Goal: Task Accomplishment & Management: Manage account settings

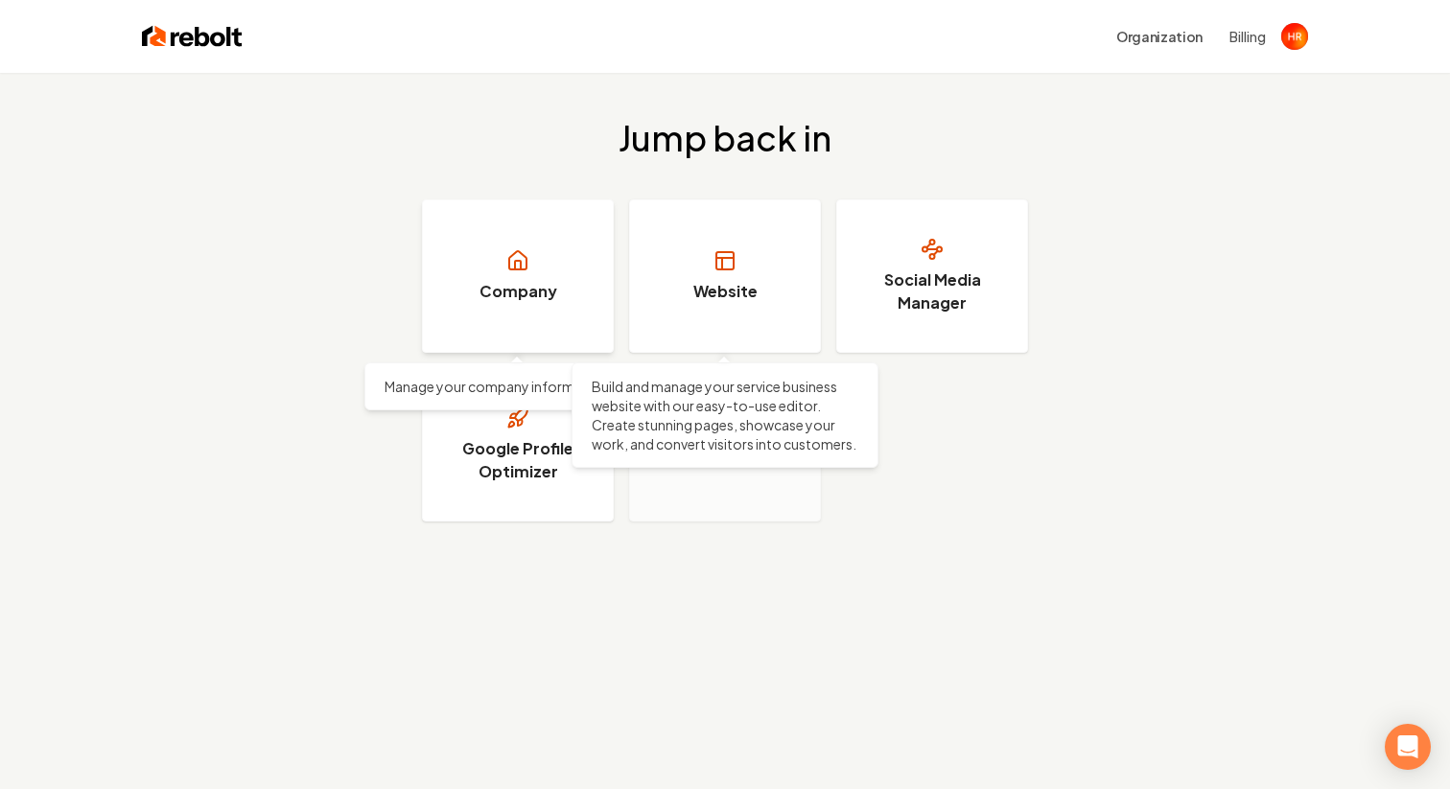
click at [508, 291] on h3 "Company" at bounding box center [518, 291] width 78 height 23
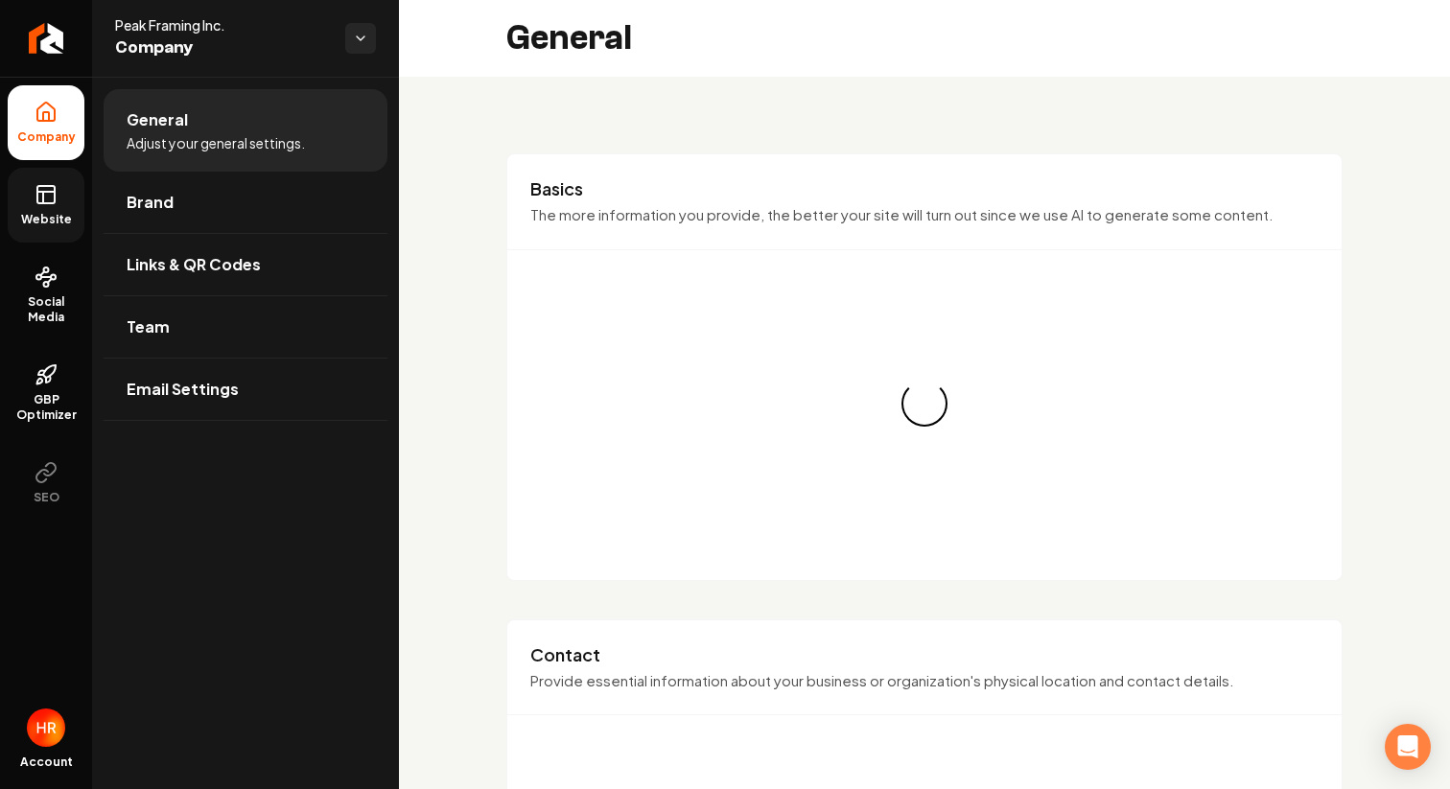
click at [18, 214] on span "Website" at bounding box center [46, 219] width 66 height 15
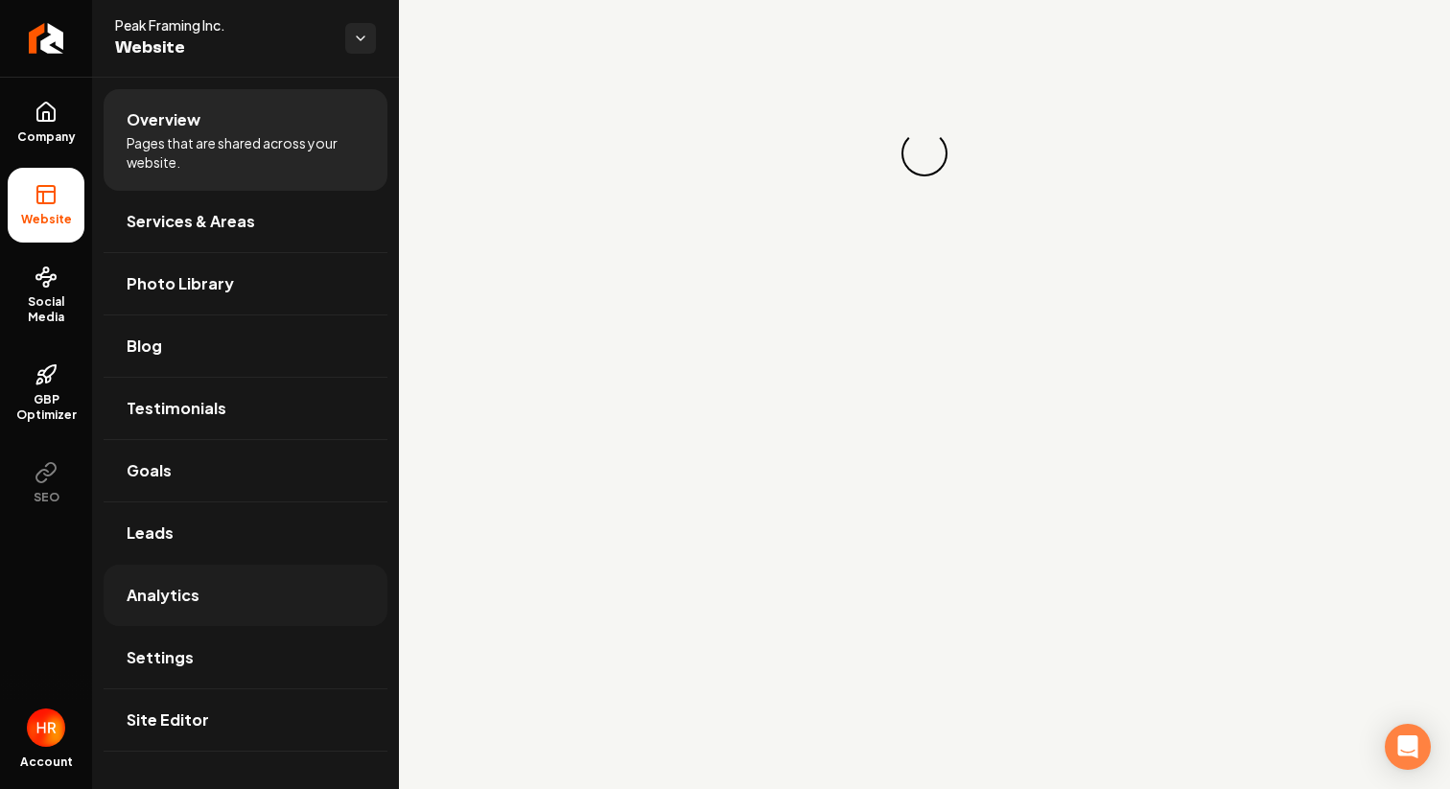
click at [180, 589] on span "Analytics" at bounding box center [163, 595] width 73 height 23
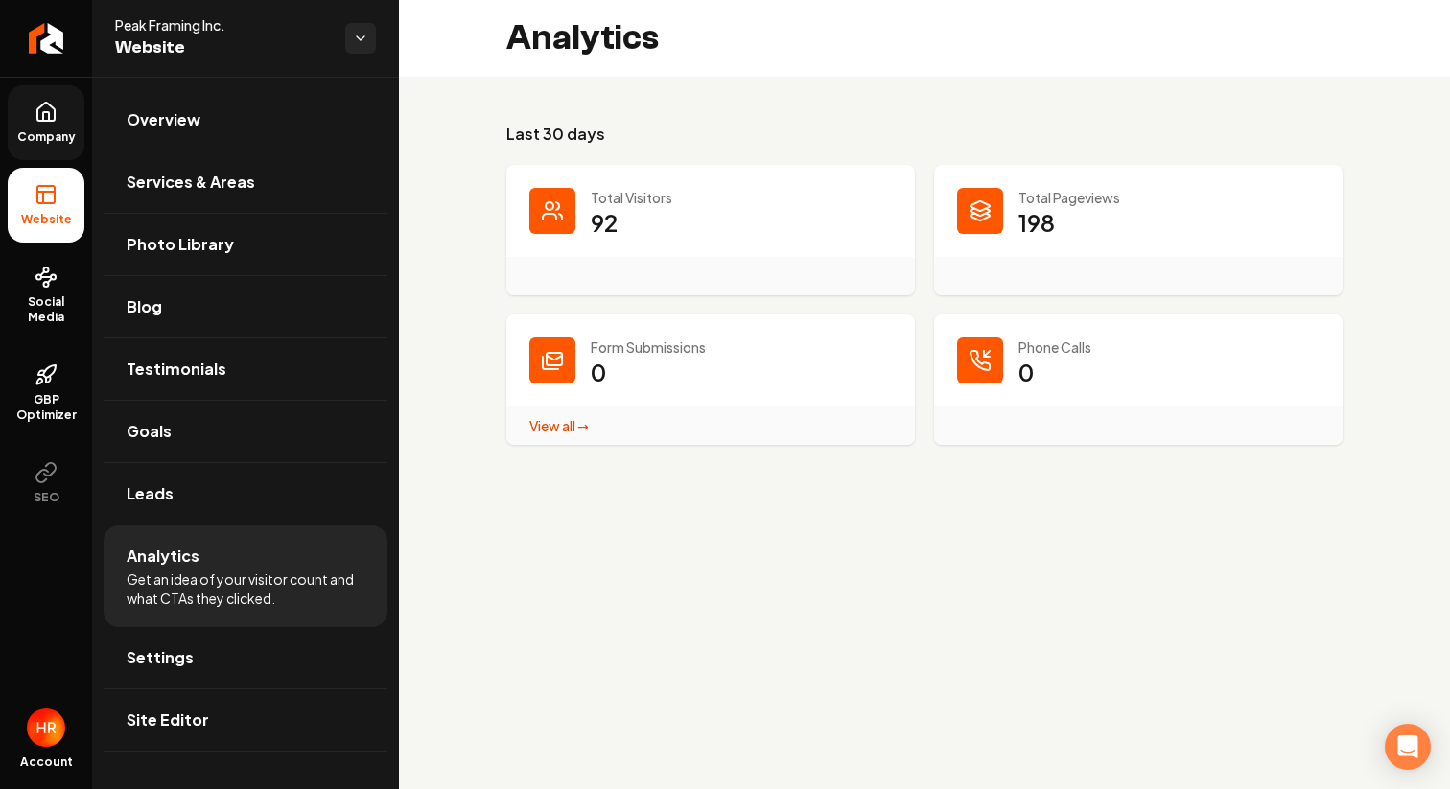
click at [30, 113] on link "Company" at bounding box center [46, 122] width 77 height 75
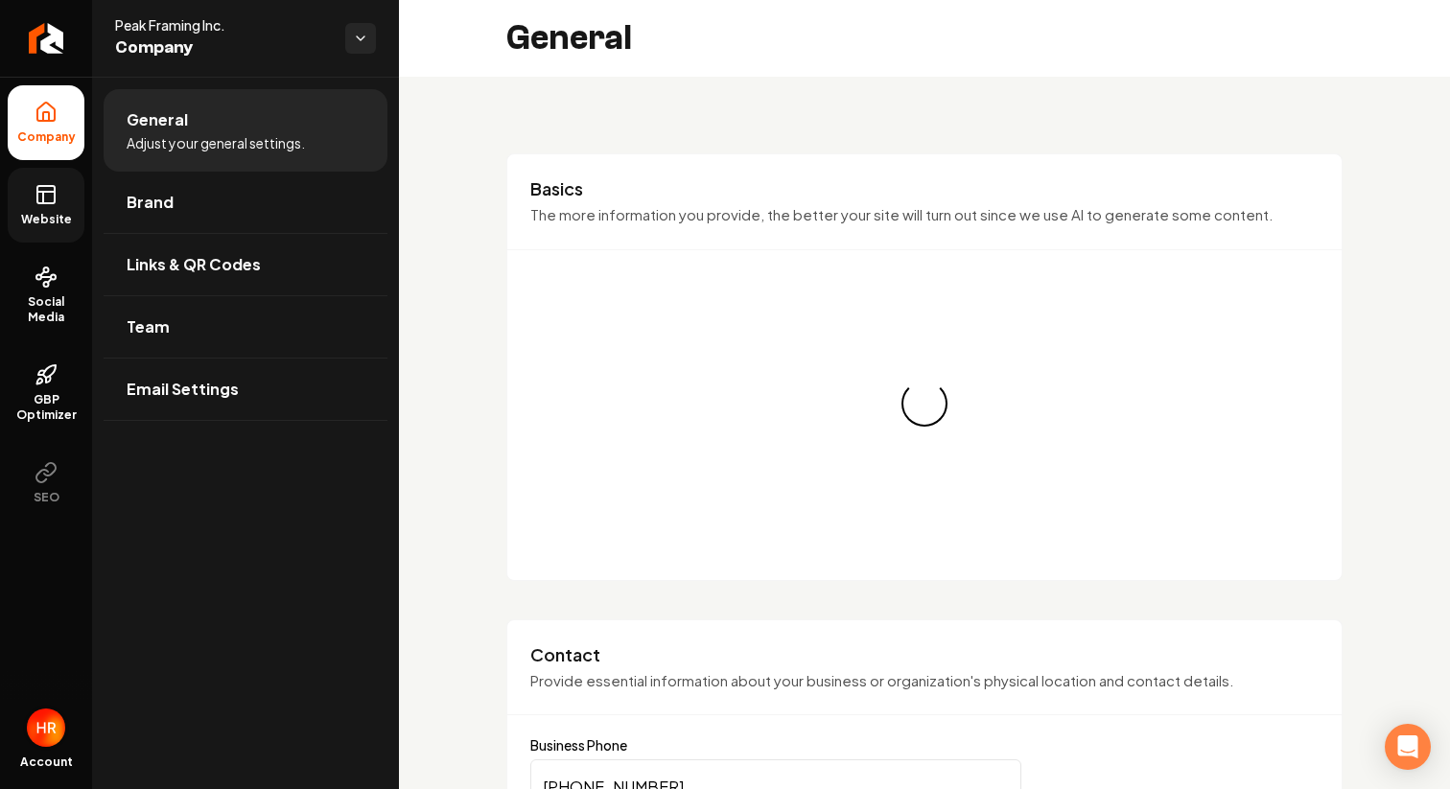
click at [41, 728] on img "Open user button" at bounding box center [46, 727] width 38 height 38
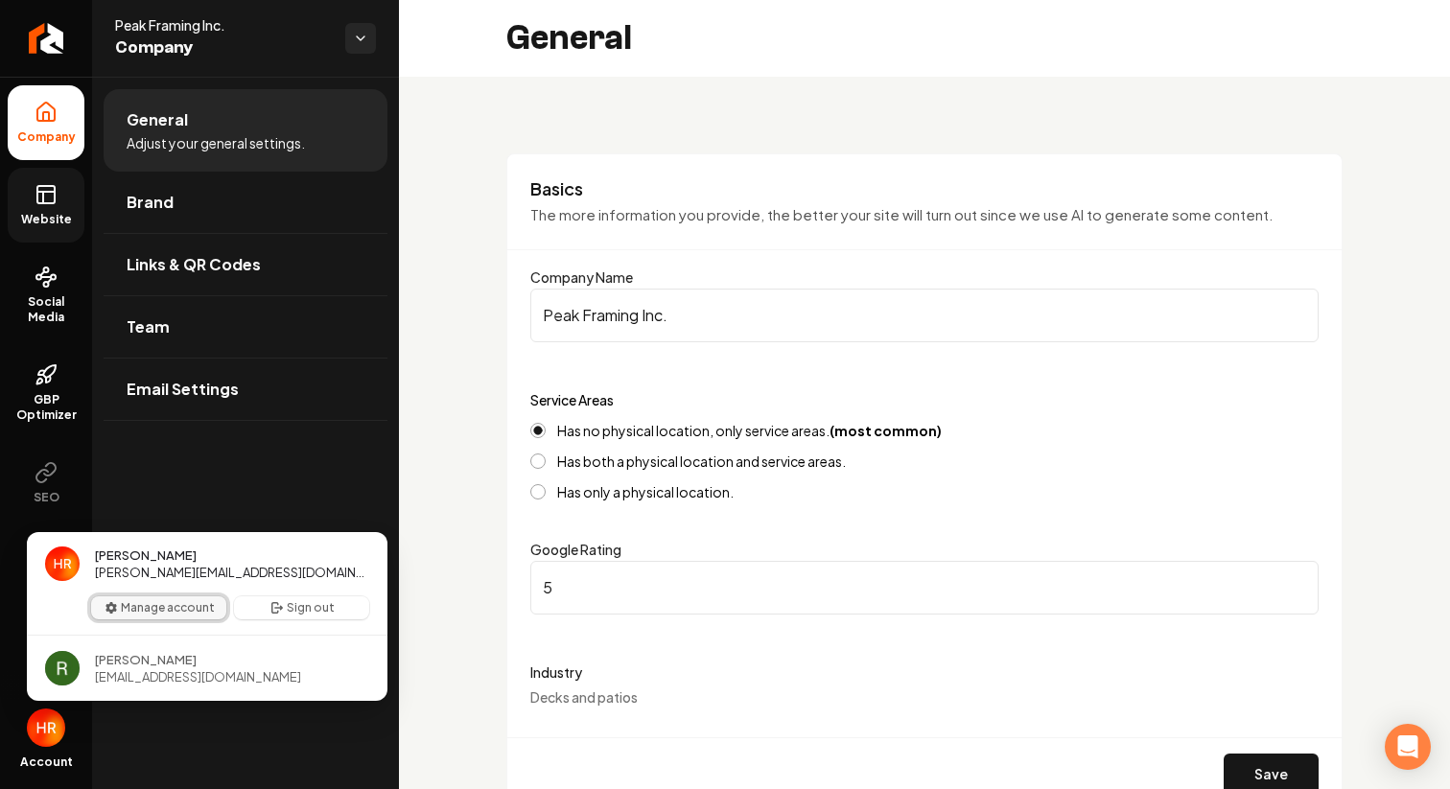
click at [185, 610] on button "Manage account" at bounding box center [158, 607] width 135 height 23
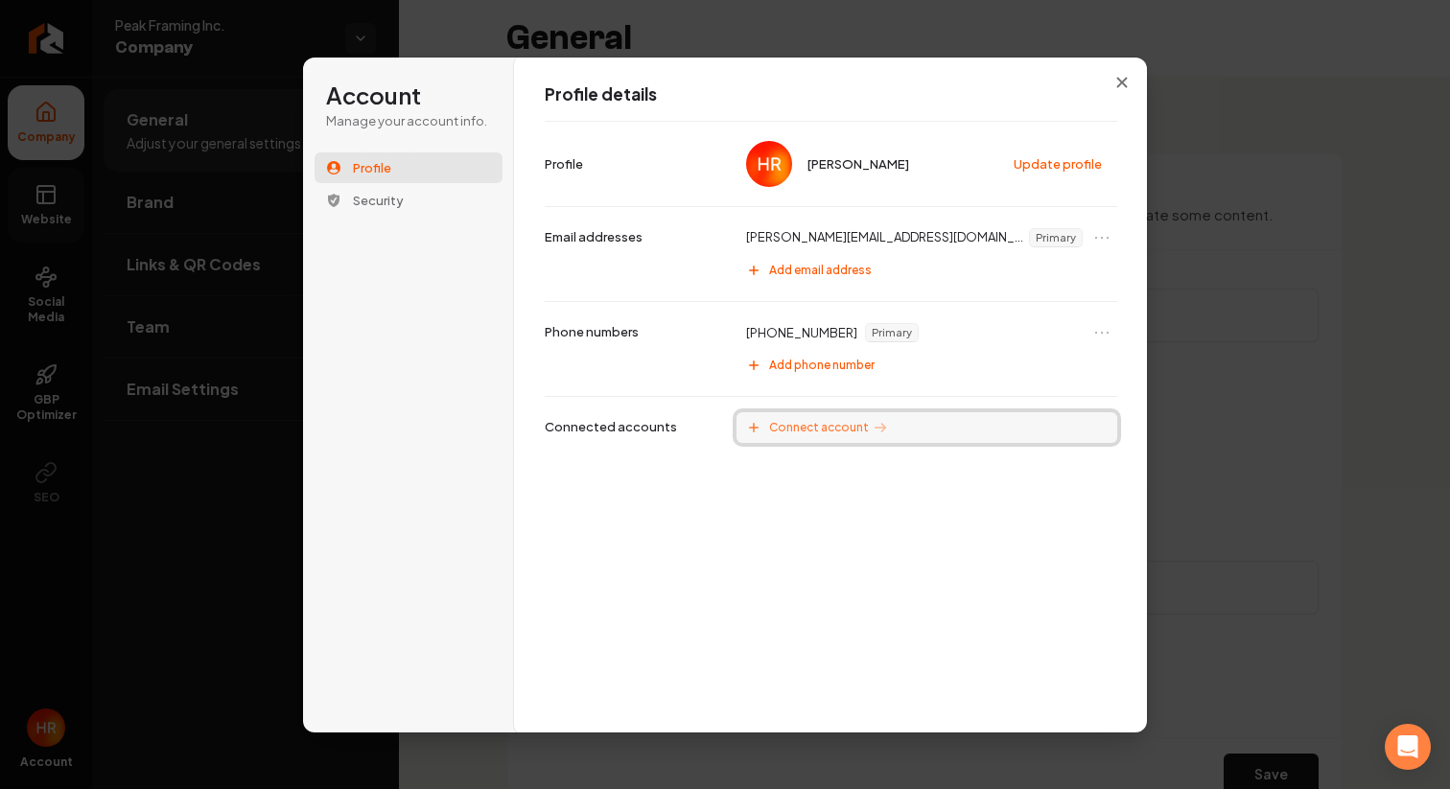
click at [781, 427] on span "Connect account" at bounding box center [819, 427] width 100 height 15
click at [587, 483] on div "Profile details [PERSON_NAME] Update profile Profile [PERSON_NAME][EMAIL_ADDRES…" at bounding box center [831, 395] width 634 height 677
click at [411, 195] on button "Security" at bounding box center [408, 200] width 188 height 31
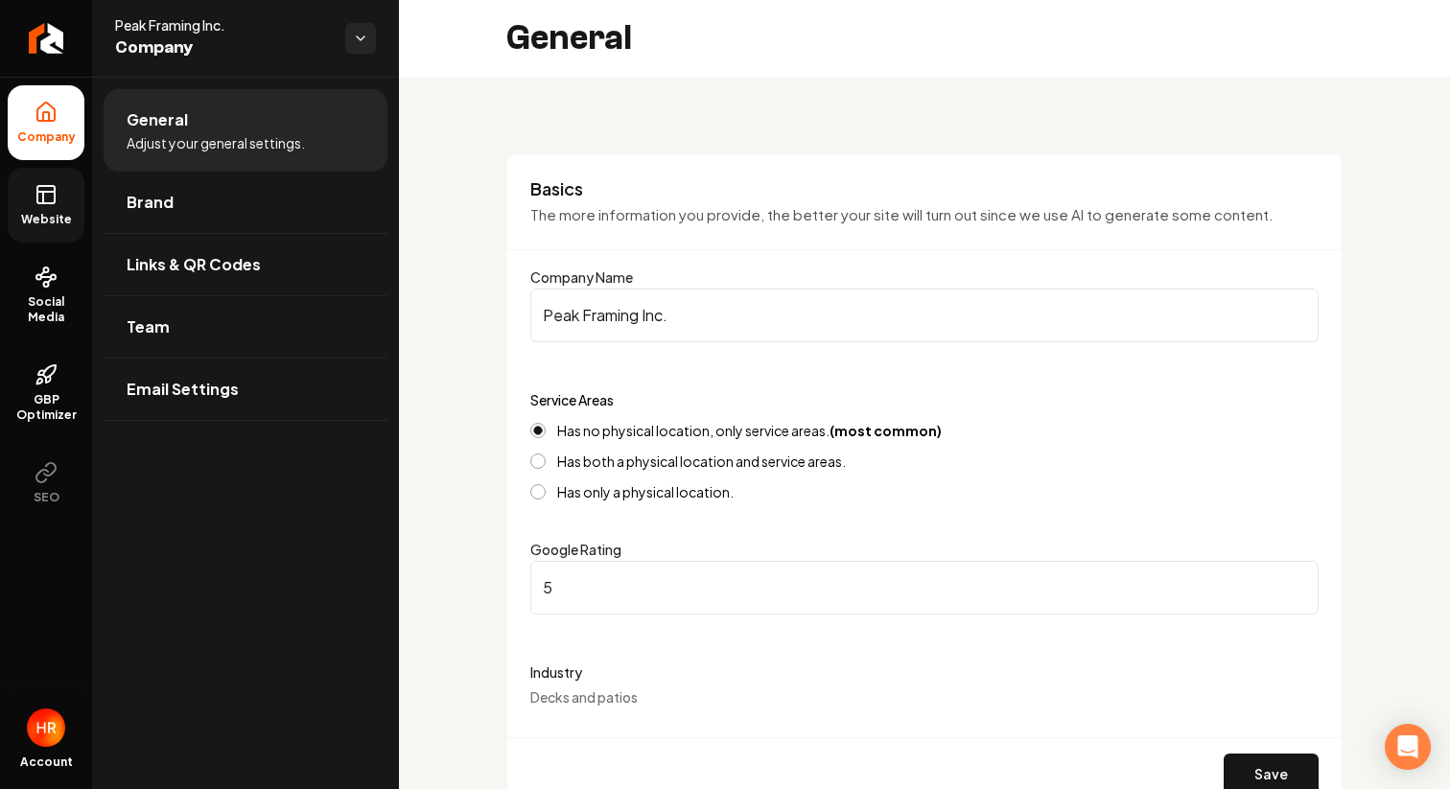
click at [29, 227] on link "Website" at bounding box center [46, 205] width 77 height 75
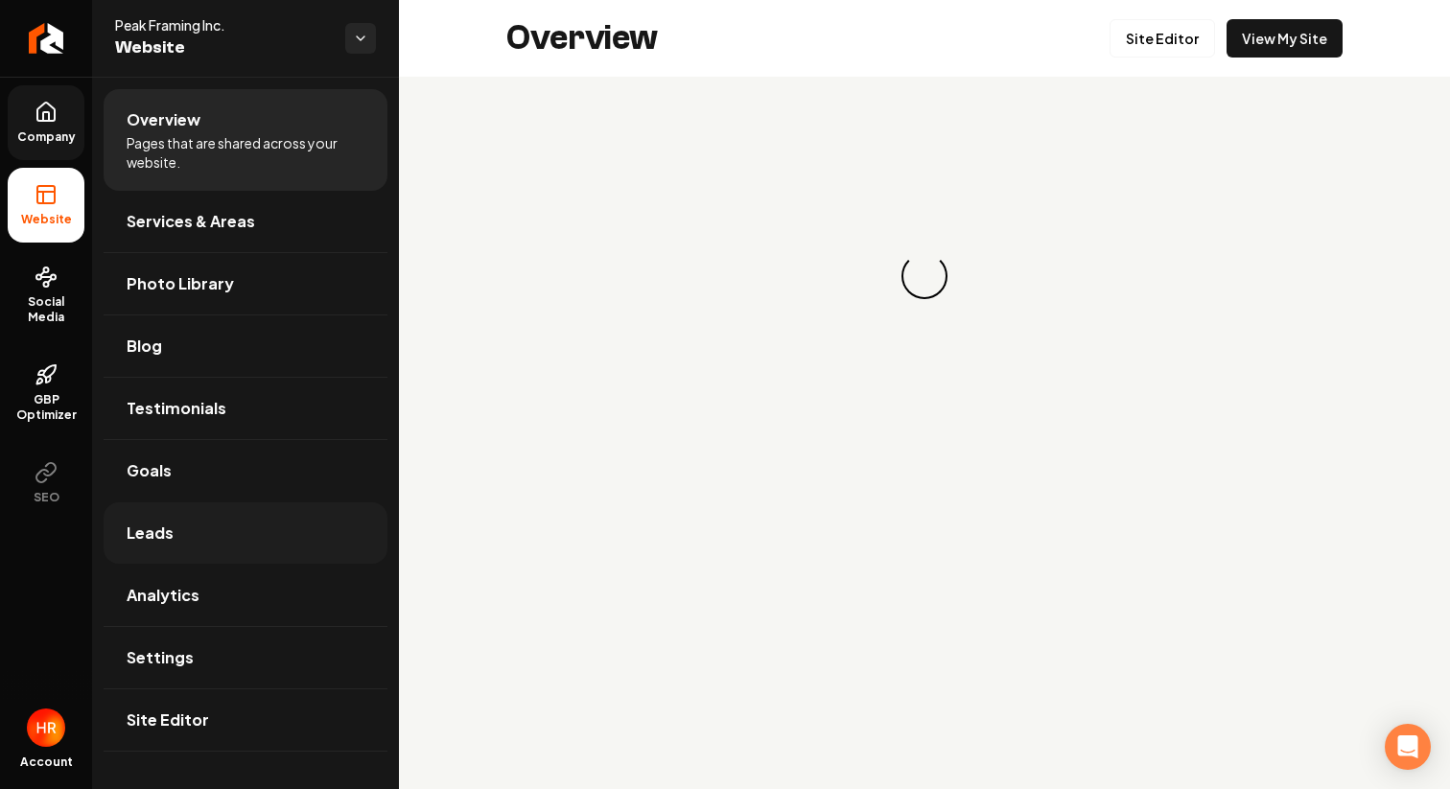
click at [156, 534] on span "Leads" at bounding box center [150, 533] width 47 height 23
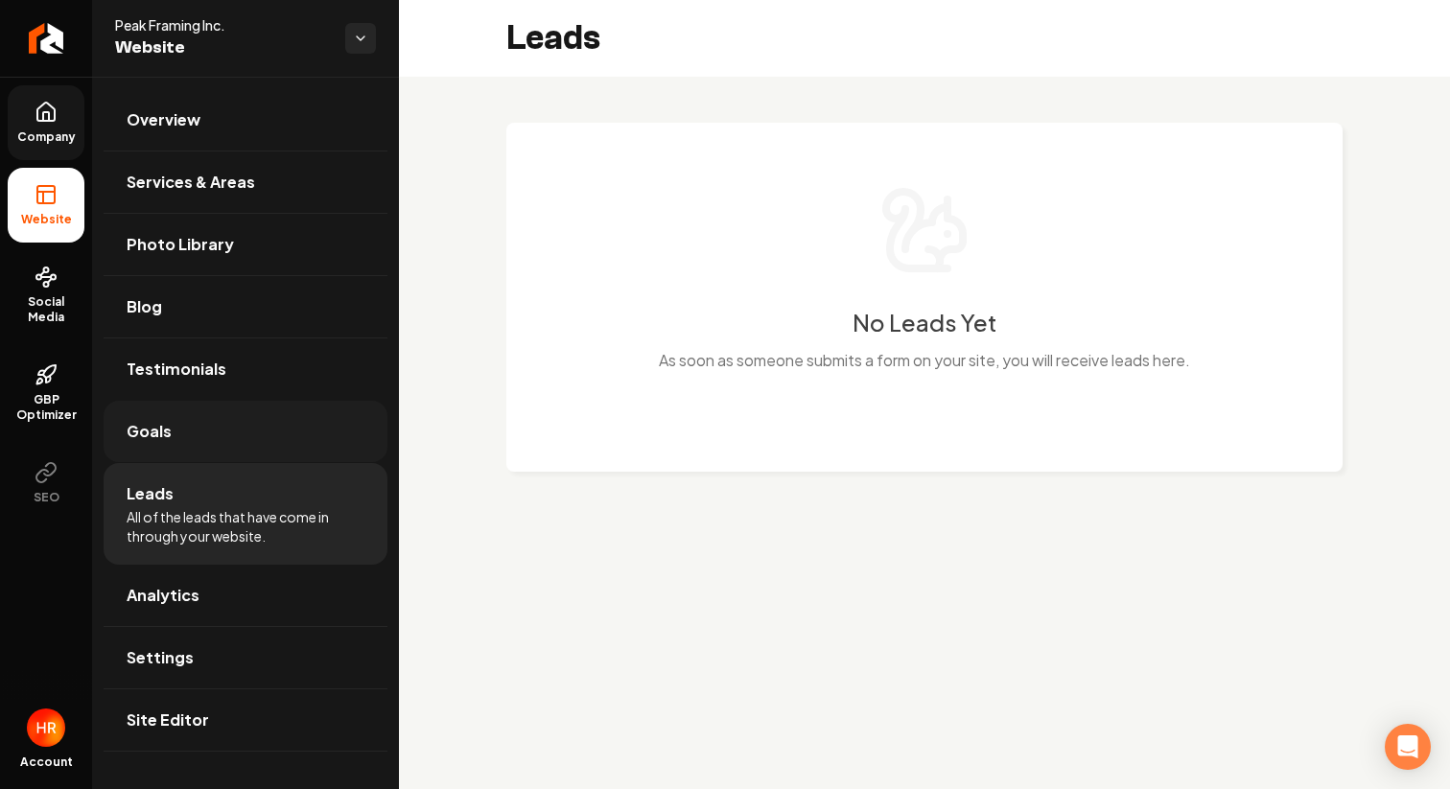
click at [177, 447] on link "Goals" at bounding box center [246, 431] width 284 height 61
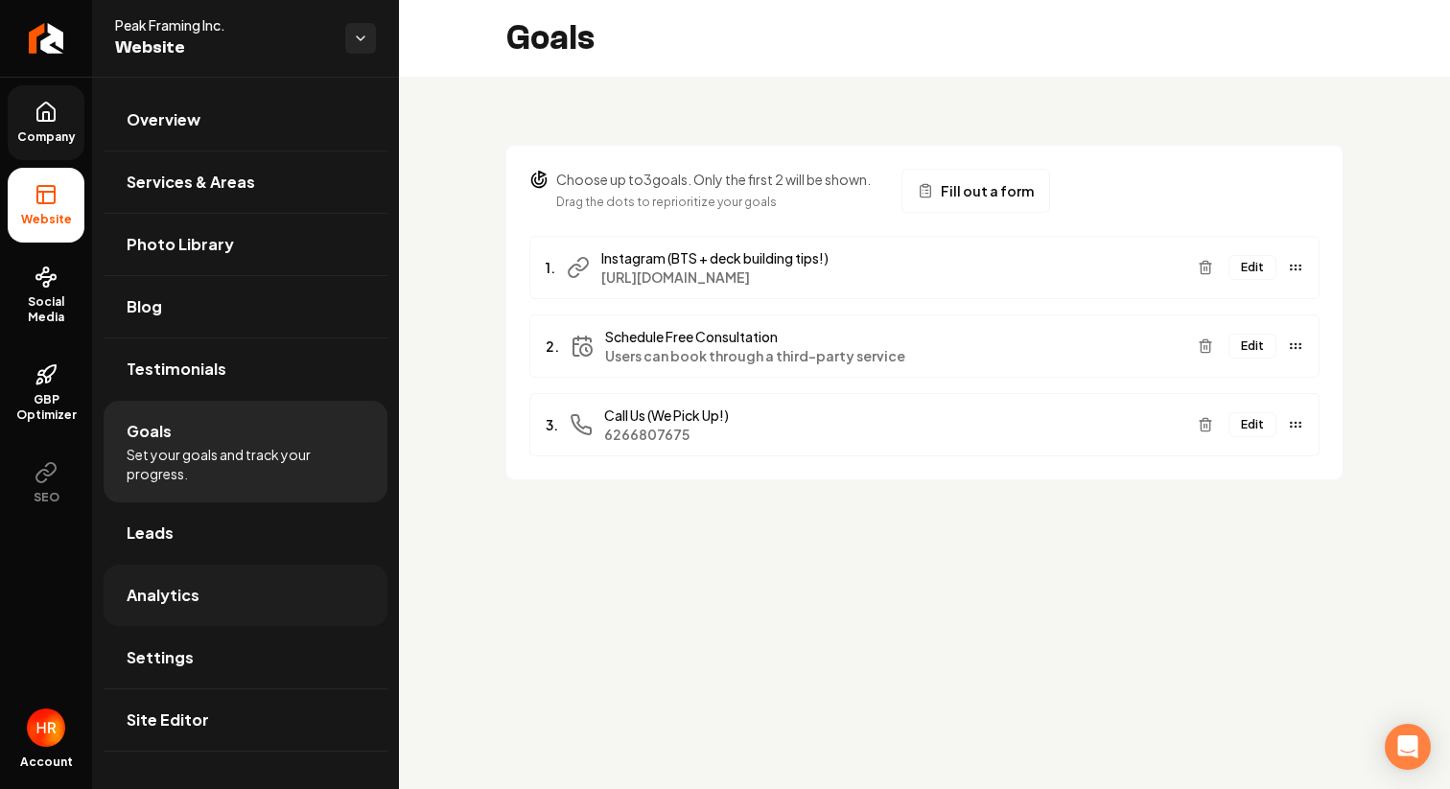
click at [180, 601] on span "Analytics" at bounding box center [163, 595] width 73 height 23
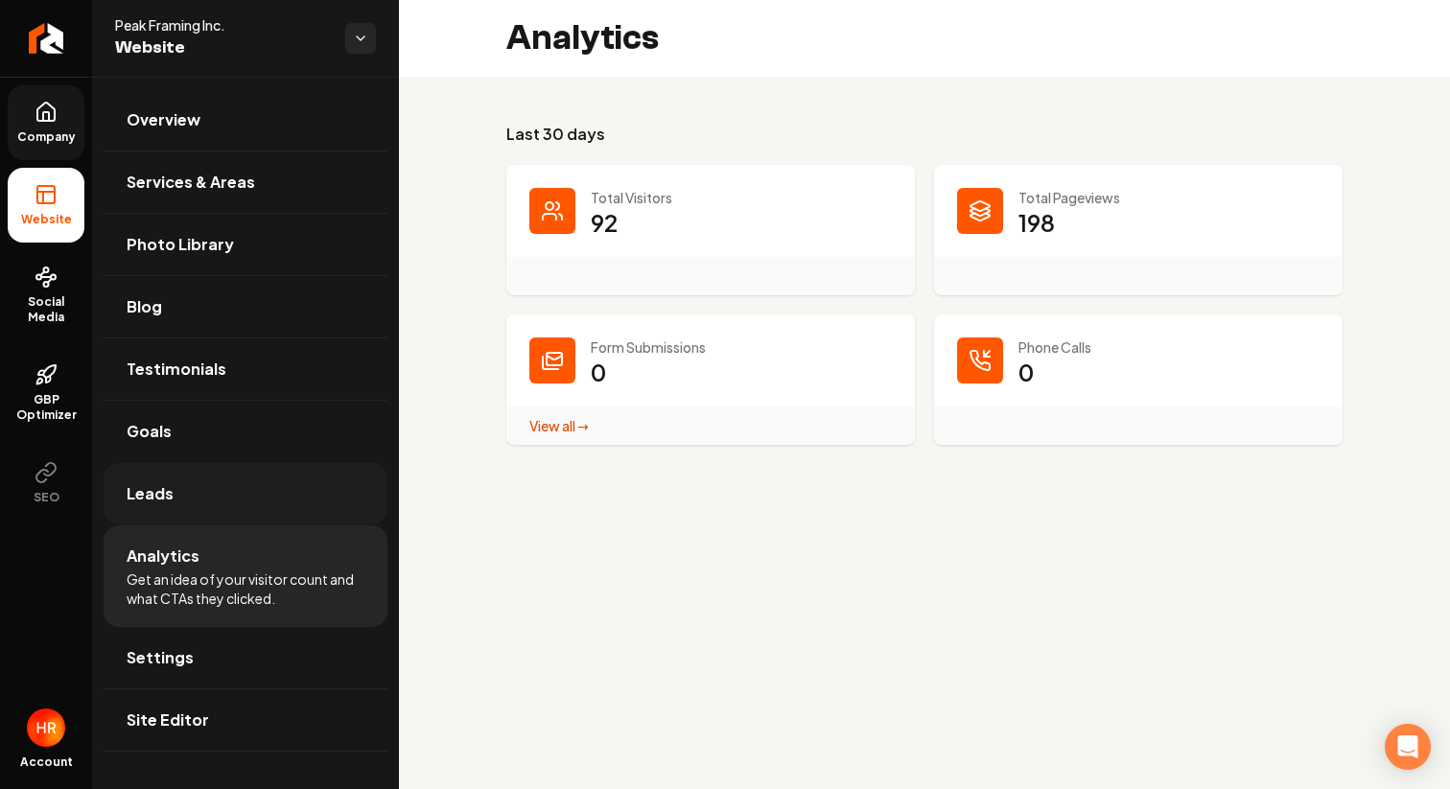
click at [150, 494] on span "Leads" at bounding box center [150, 493] width 47 height 23
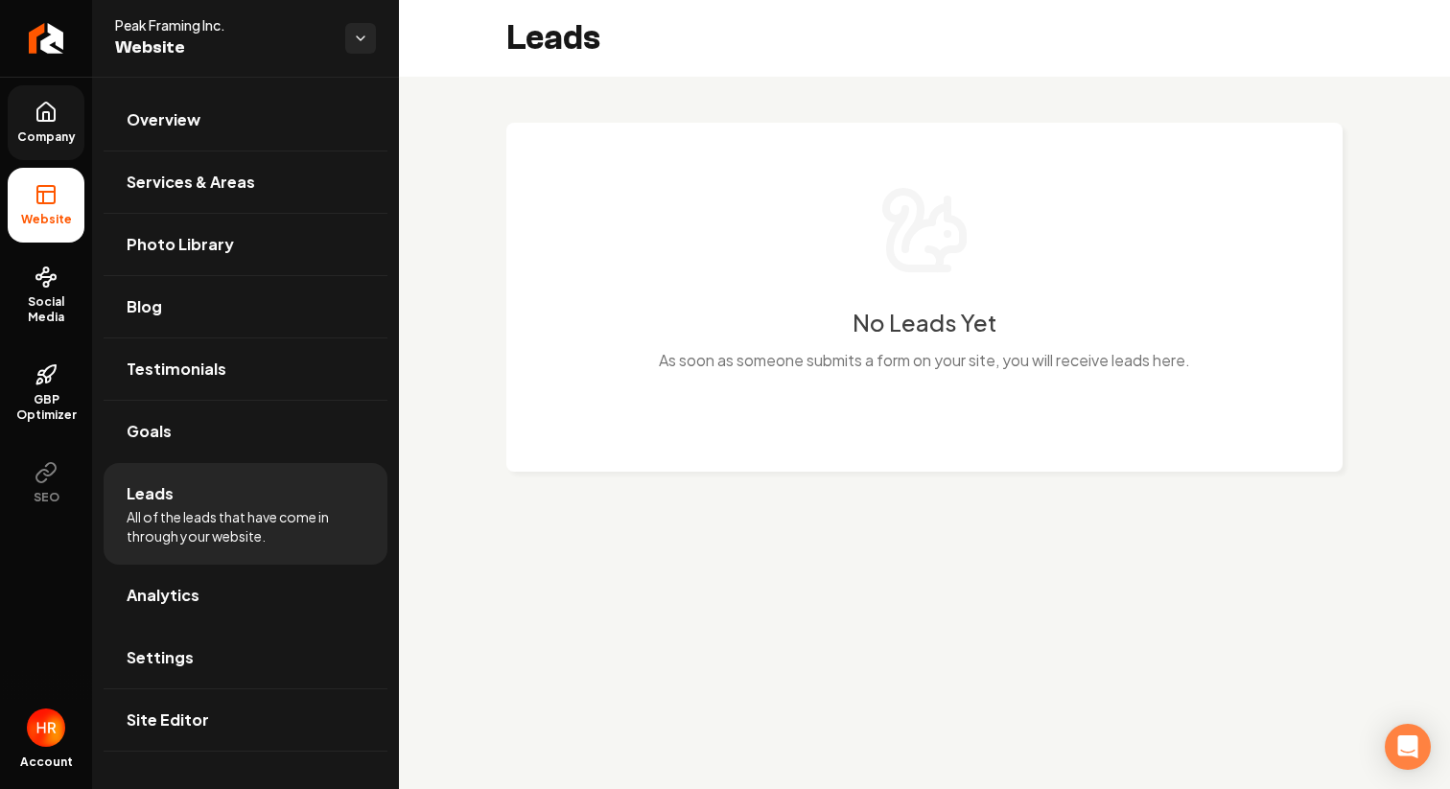
click at [35, 120] on icon at bounding box center [46, 112] width 23 height 23
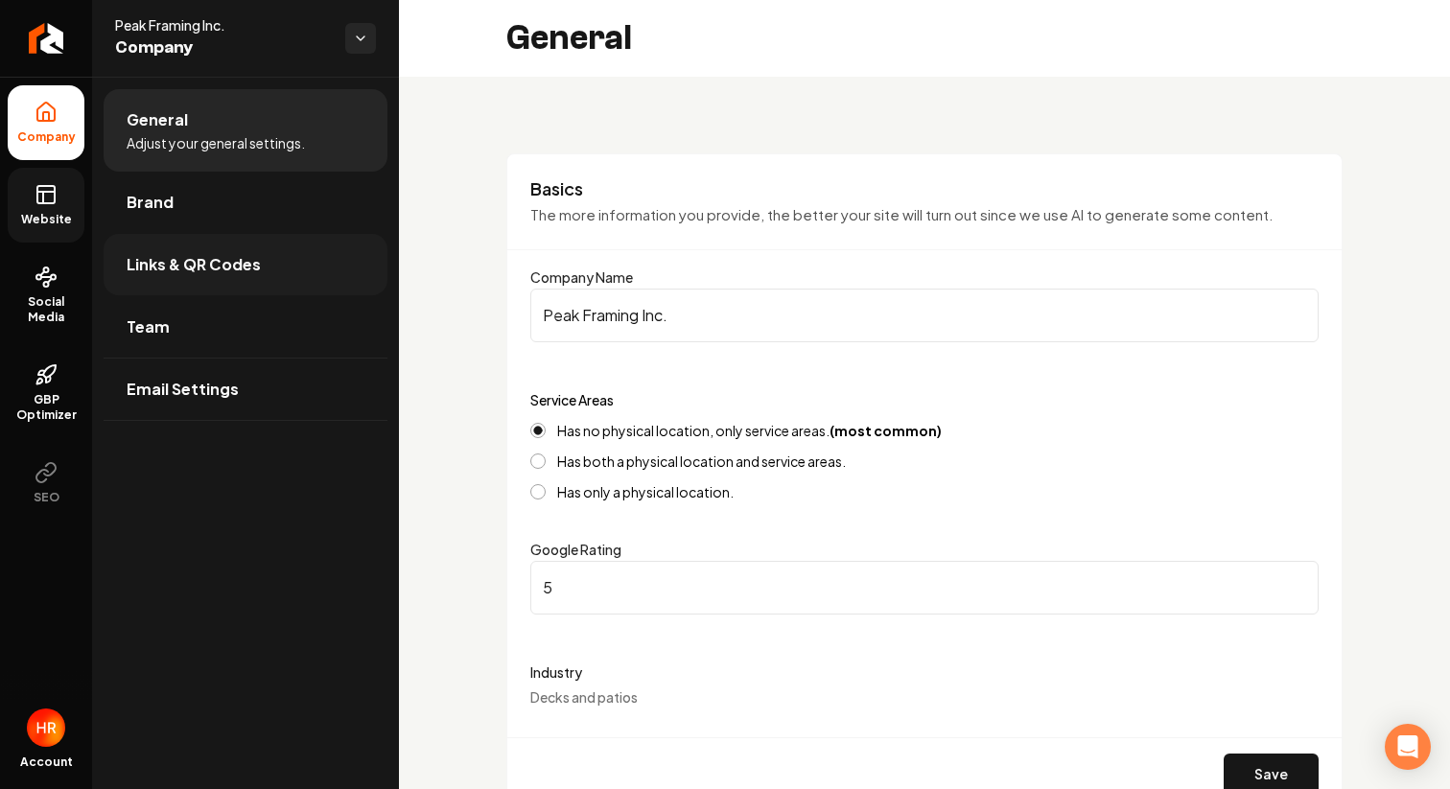
click at [286, 263] on link "Links & QR Codes" at bounding box center [246, 264] width 284 height 61
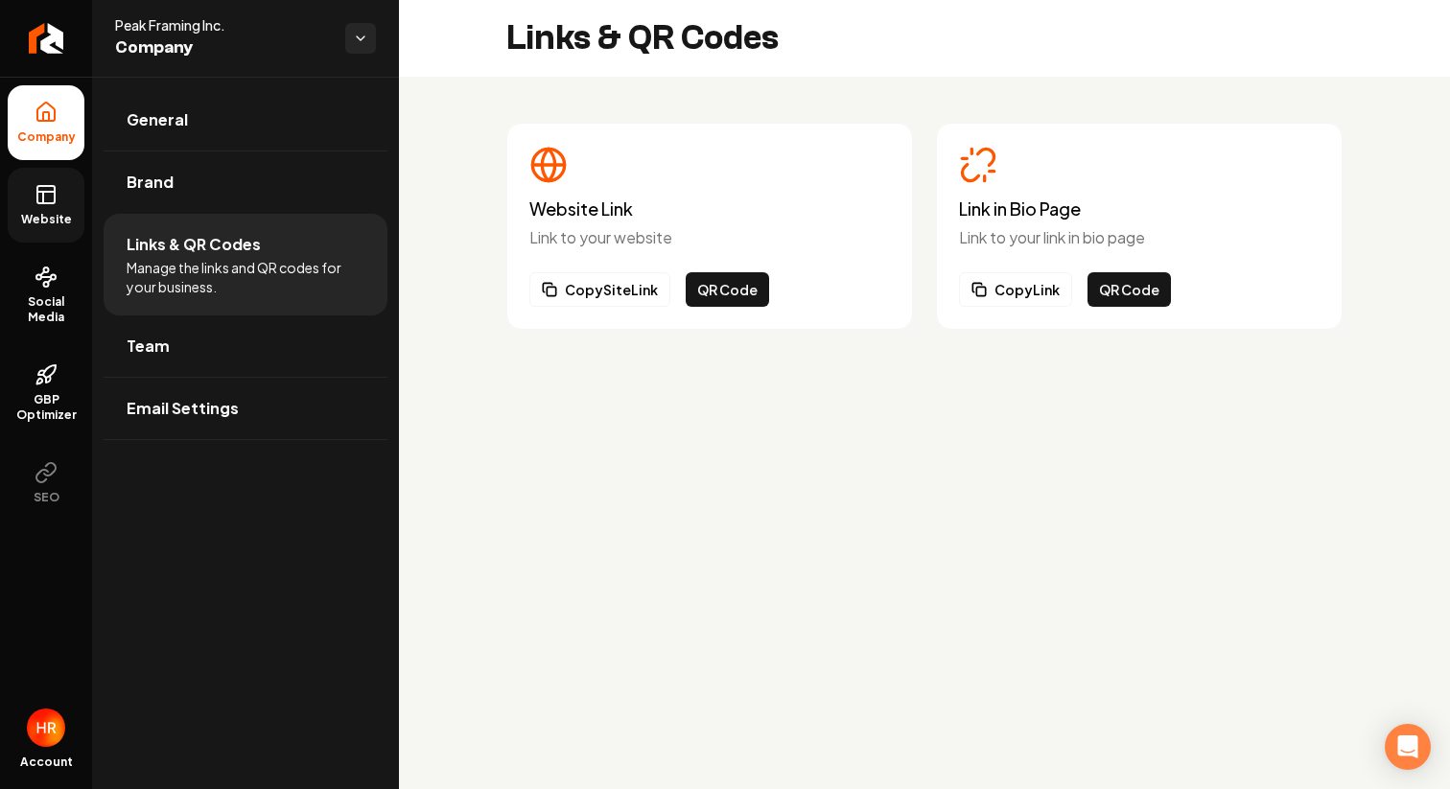
click at [80, 210] on link "Website" at bounding box center [46, 205] width 77 height 75
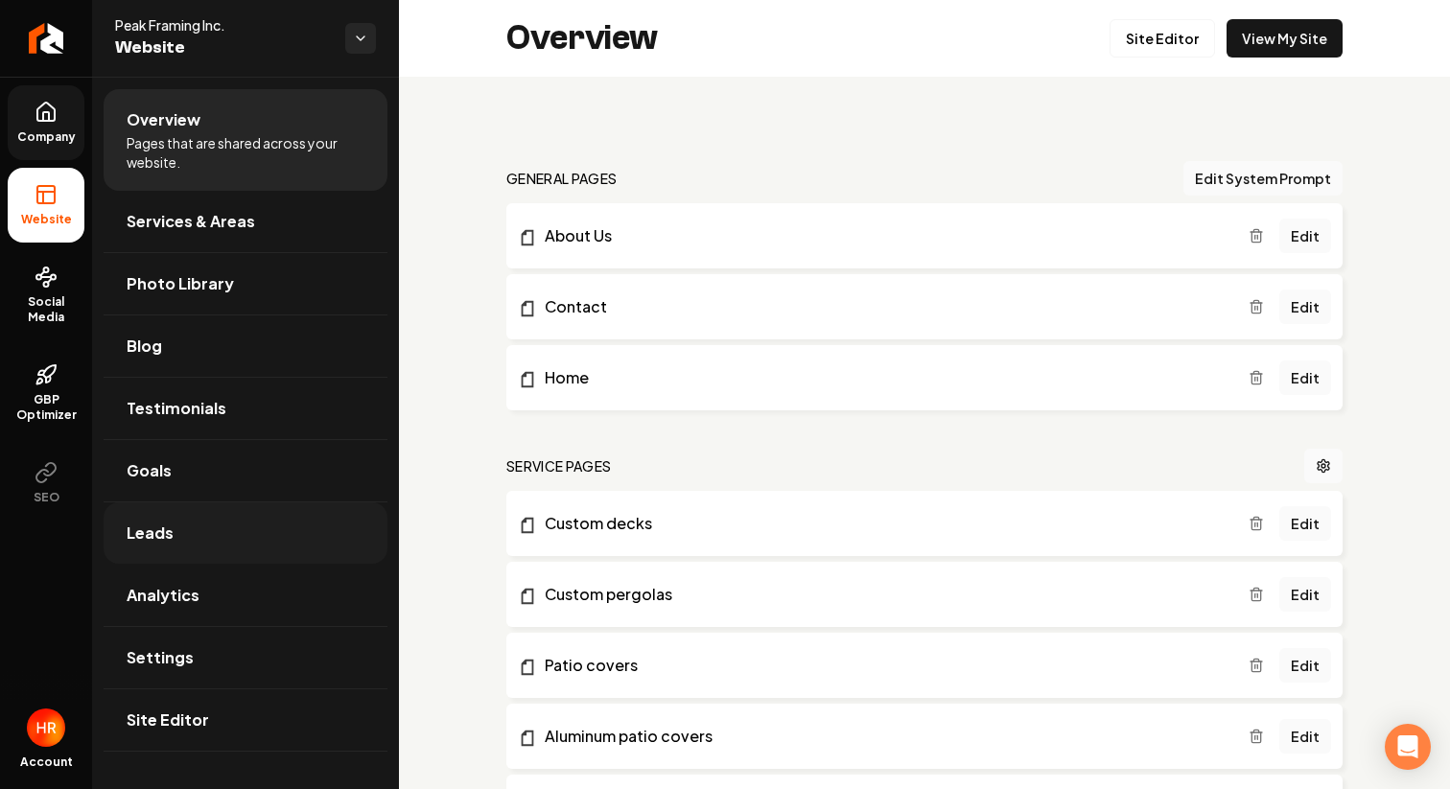
click at [149, 545] on link "Leads" at bounding box center [246, 532] width 284 height 61
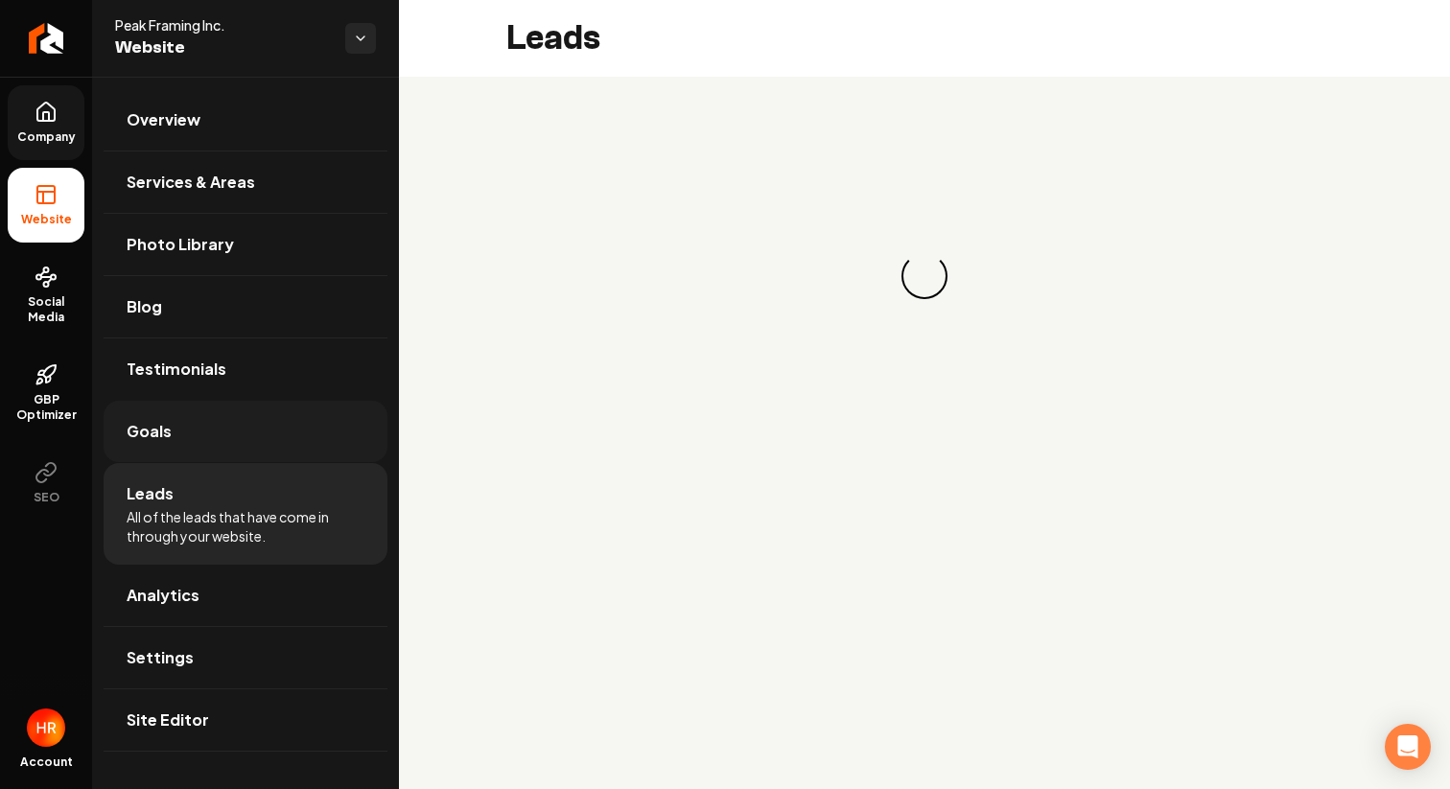
click at [151, 421] on span "Goals" at bounding box center [149, 431] width 45 height 23
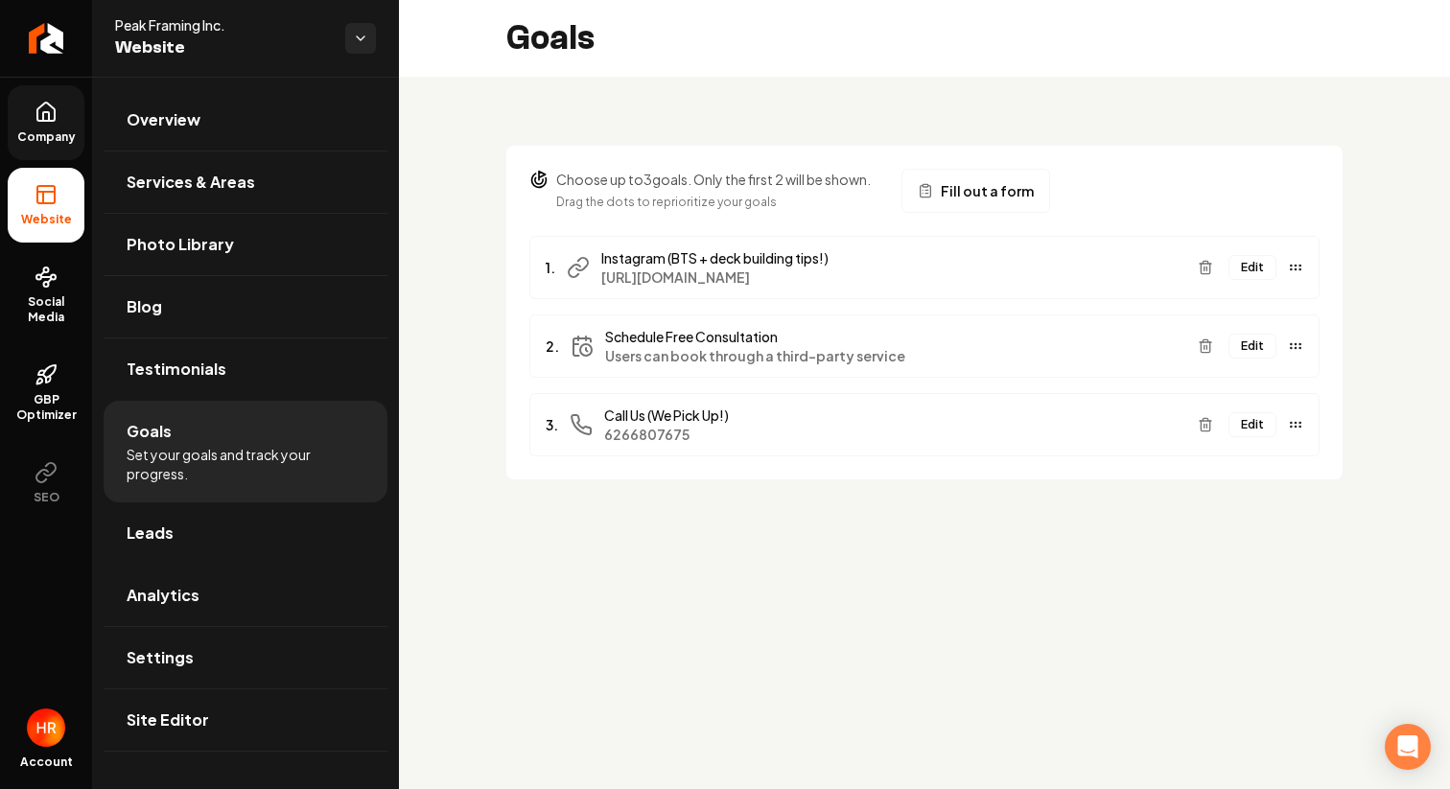
click at [1261, 347] on button "Edit" at bounding box center [1252, 346] width 48 height 25
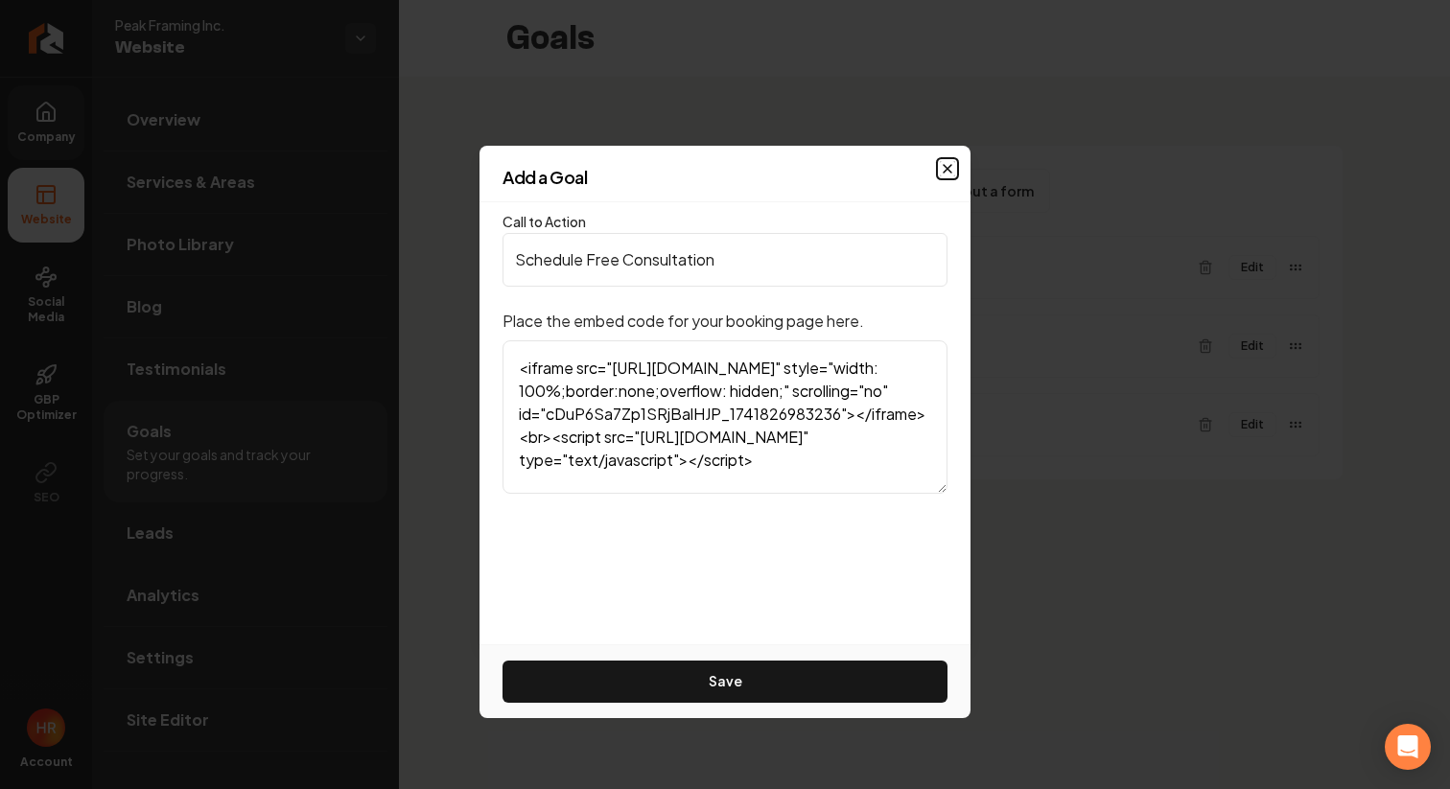
click at [944, 161] on icon "button" at bounding box center [947, 168] width 15 height 15
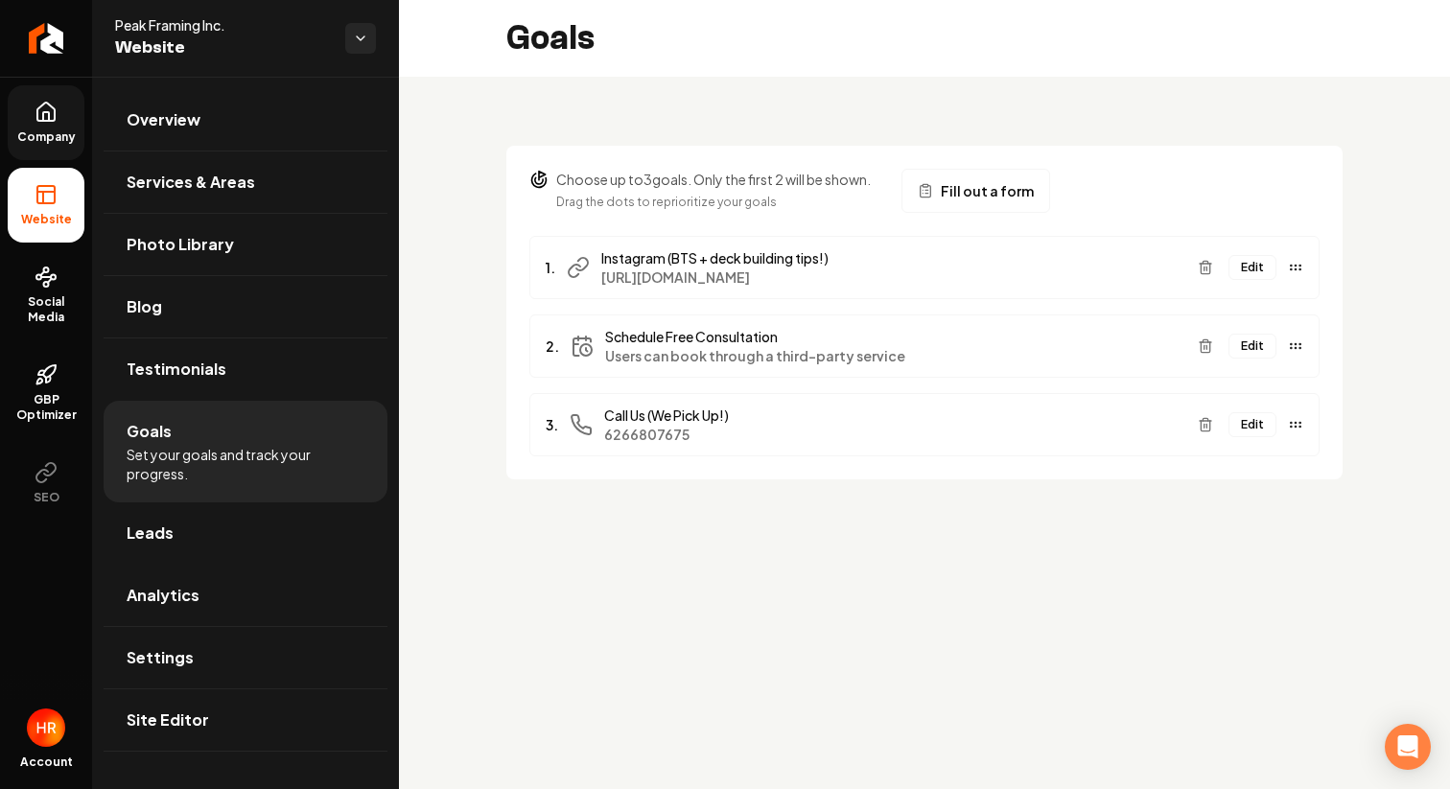
click at [945, 195] on span "Fill out a form" at bounding box center [986, 190] width 93 height 19
click at [1210, 353] on icon "Main content area" at bounding box center [1204, 345] width 15 height 15
click at [1252, 334] on button "Edit" at bounding box center [1252, 346] width 48 height 25
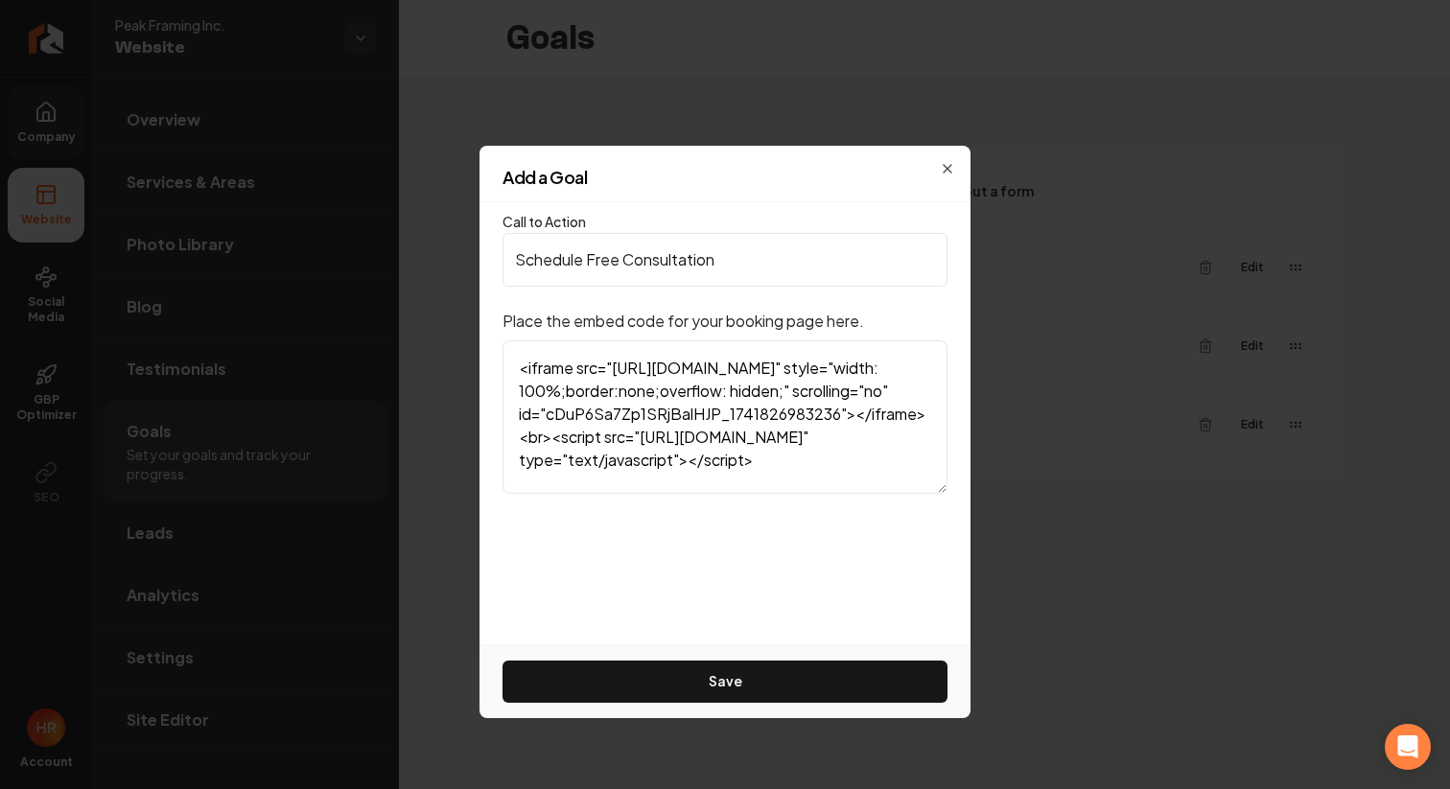
scroll to position [63, 0]
click at [838, 398] on textarea "<iframe src="[URL][DOMAIN_NAME]" style="width: 100%;border:none;overflow: hidde…" at bounding box center [724, 416] width 445 height 153
click at [943, 169] on h2 "Add a Goal" at bounding box center [724, 177] width 445 height 17
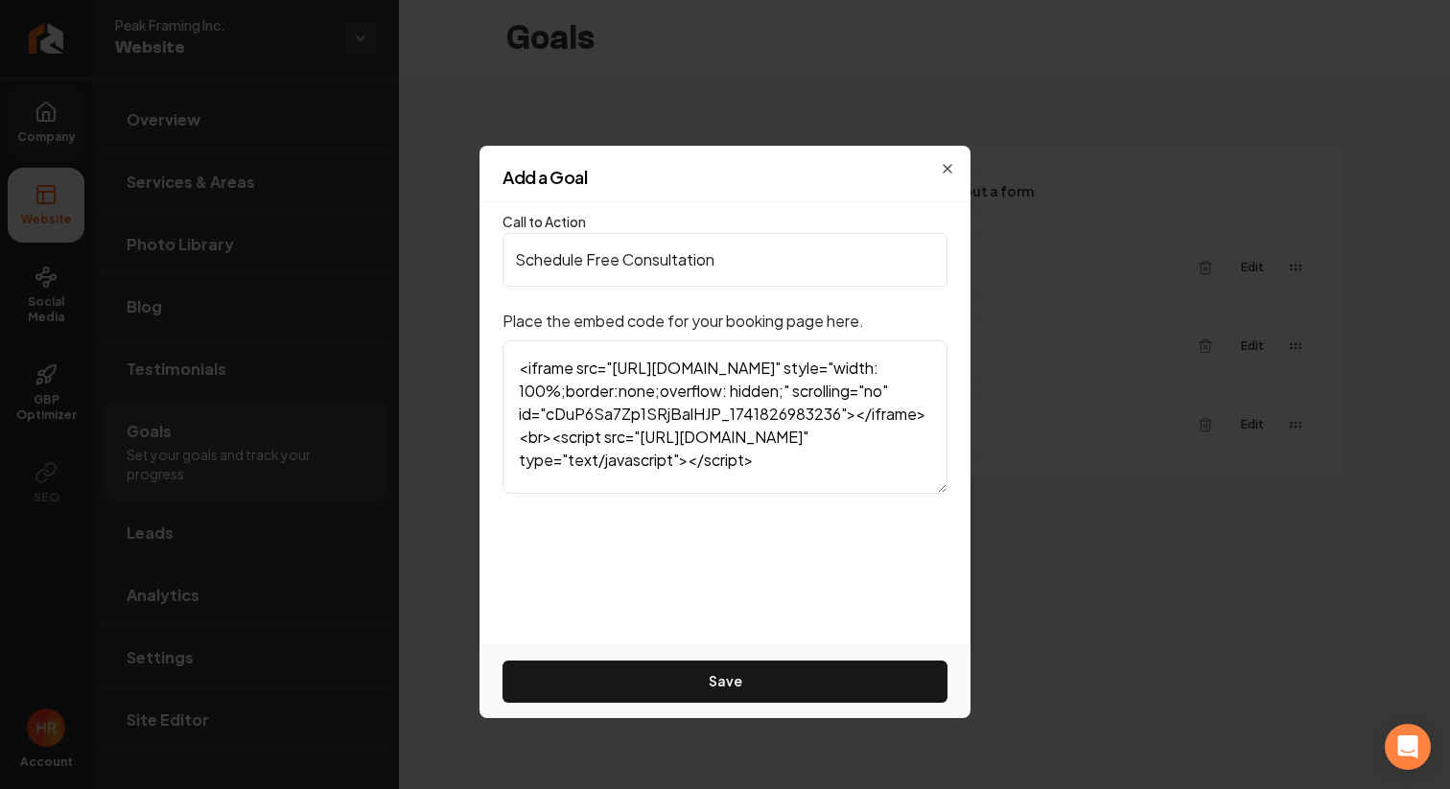
click at [946, 169] on h2 "Add a Goal" at bounding box center [724, 177] width 445 height 17
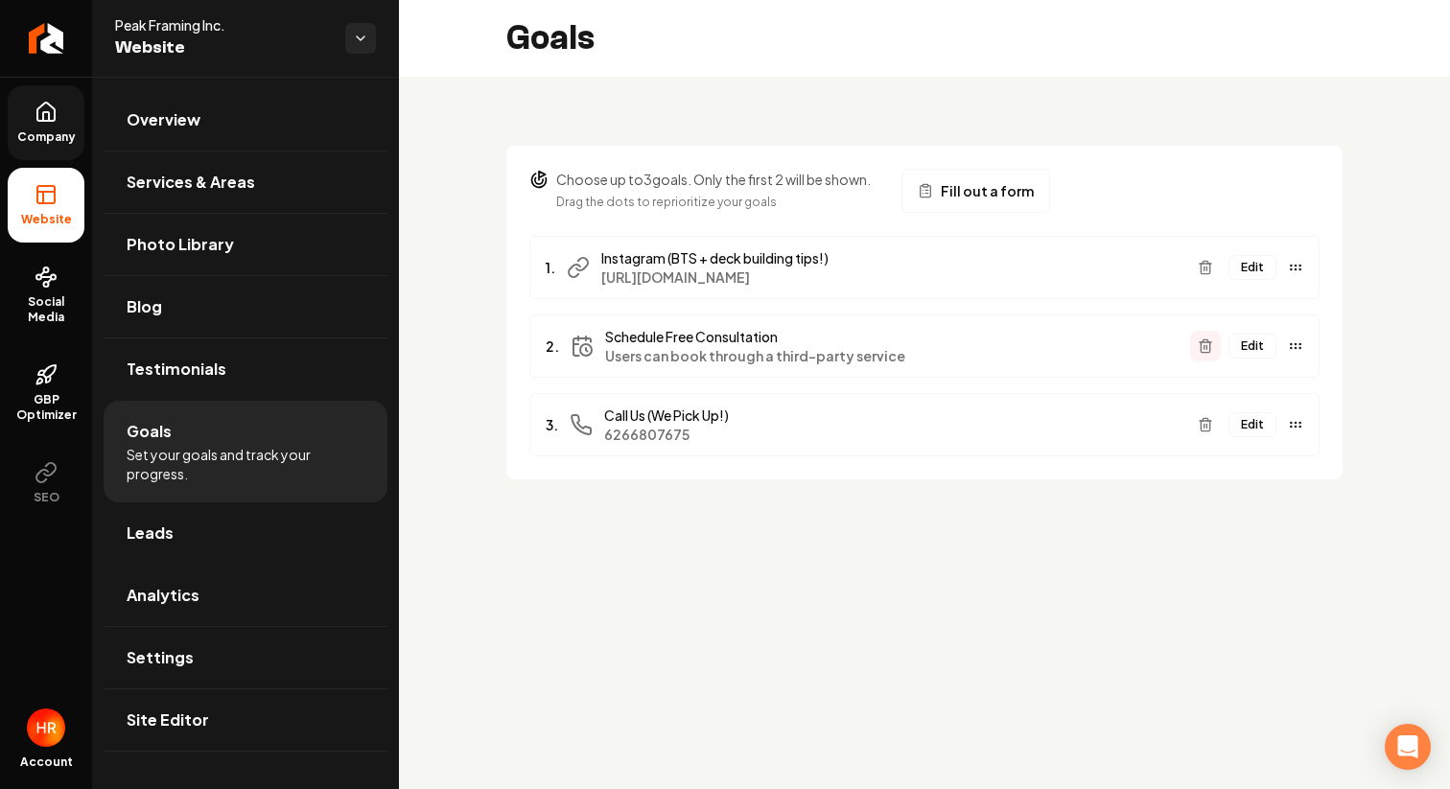
click at [1214, 342] on button "Main content area" at bounding box center [1205, 346] width 31 height 31
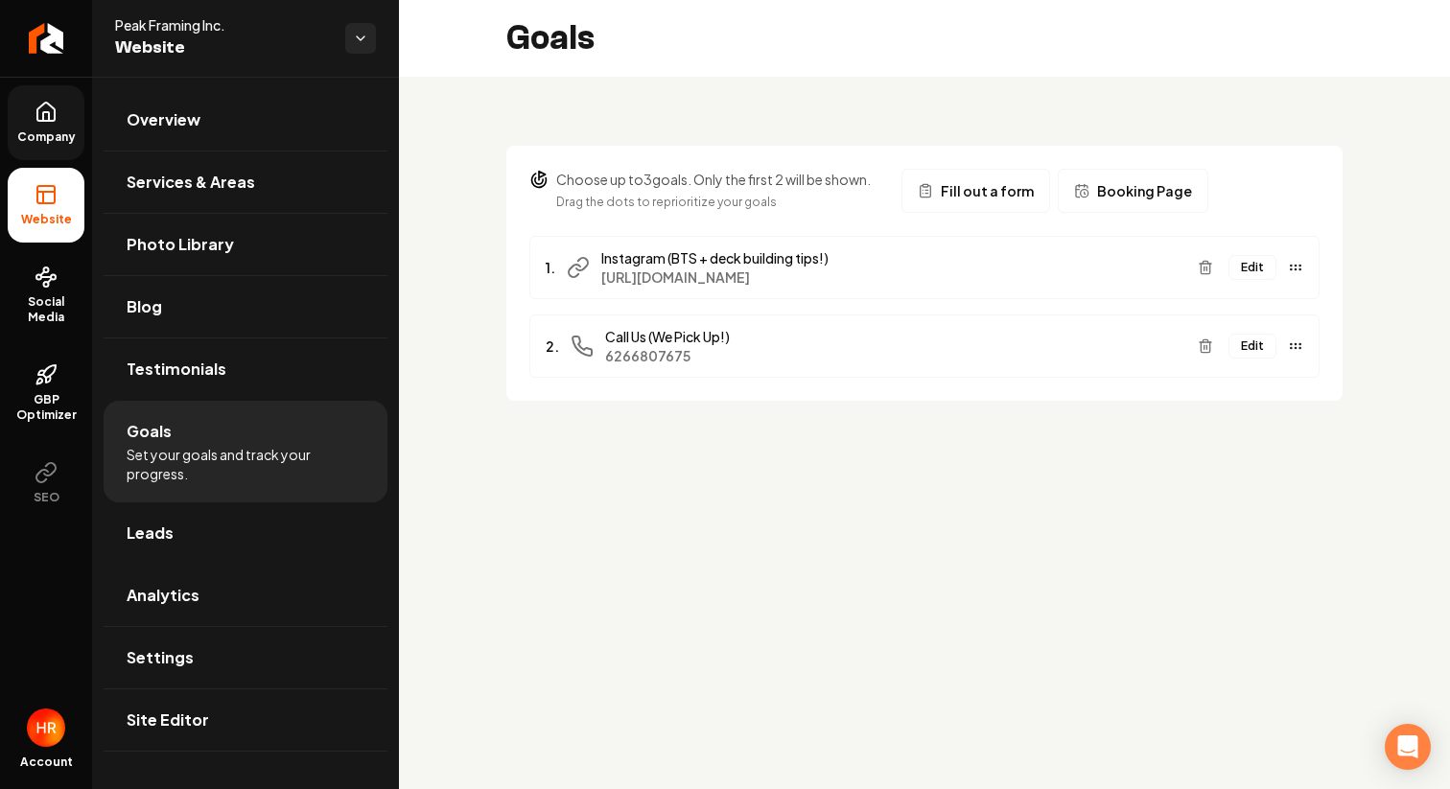
click at [1097, 188] on span "Booking Page" at bounding box center [1144, 190] width 95 height 19
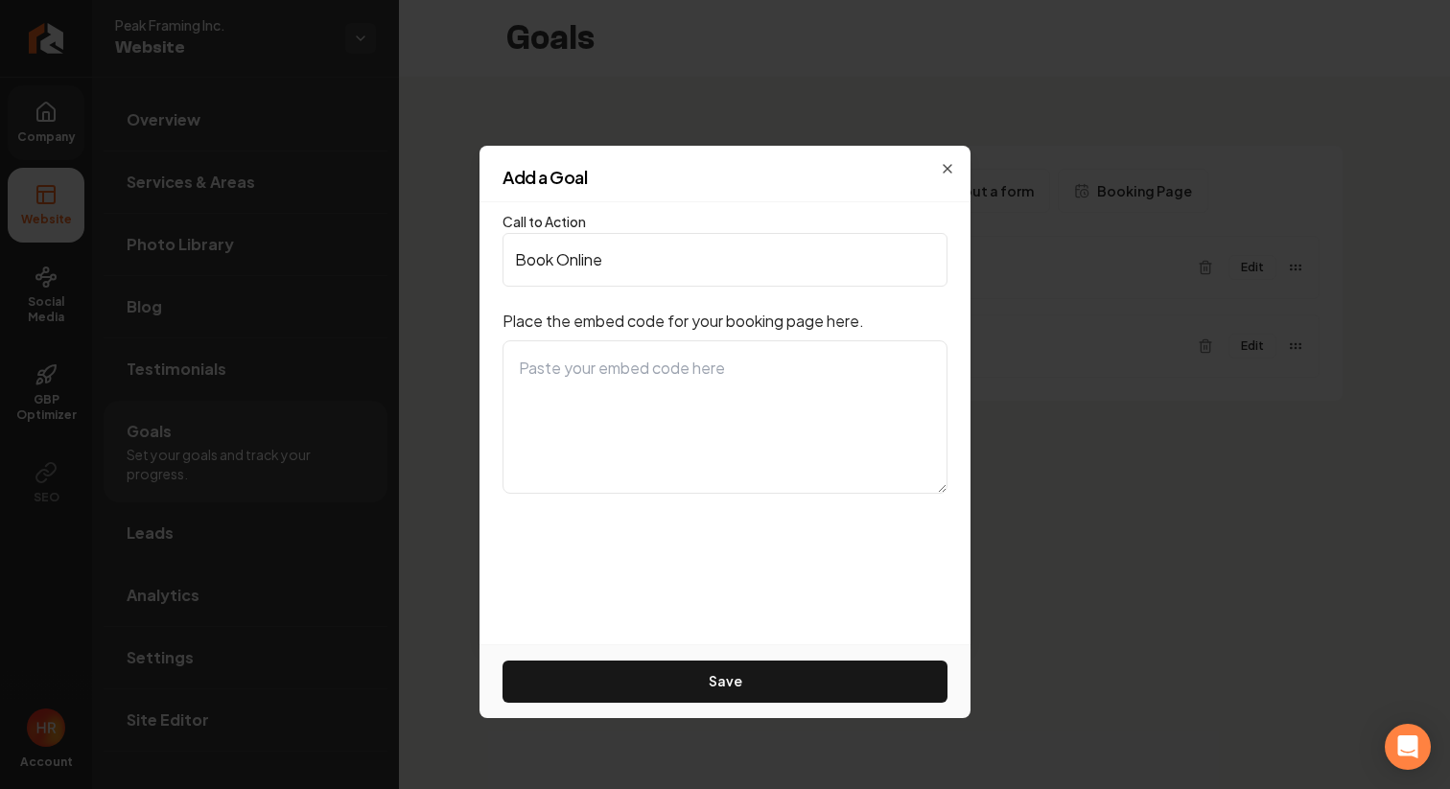
click at [944, 169] on h2 "Add a Goal" at bounding box center [724, 177] width 445 height 17
click at [951, 170] on div "Add a Goal" at bounding box center [724, 186] width 491 height 34
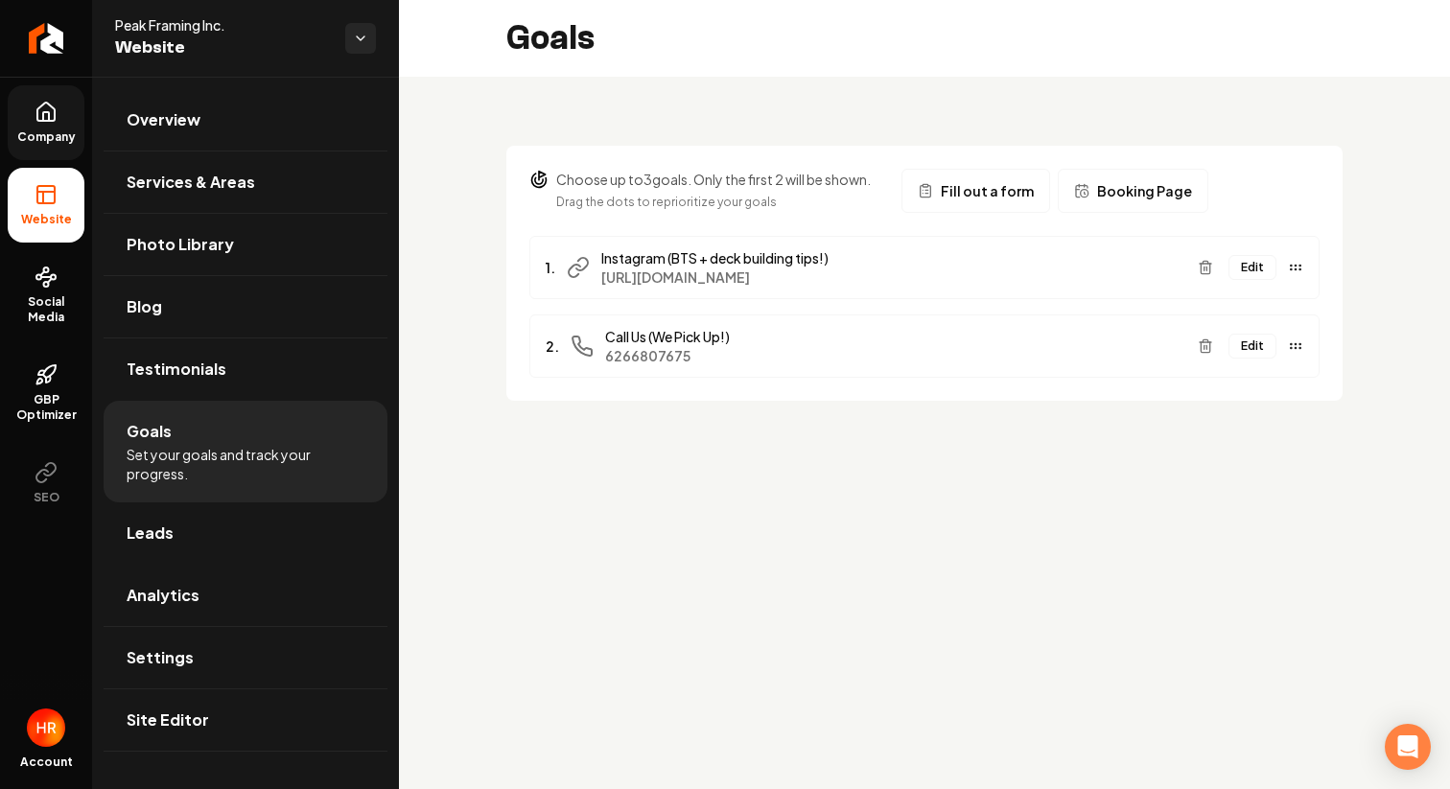
click at [1003, 195] on span "Fill out a form" at bounding box center [986, 190] width 93 height 19
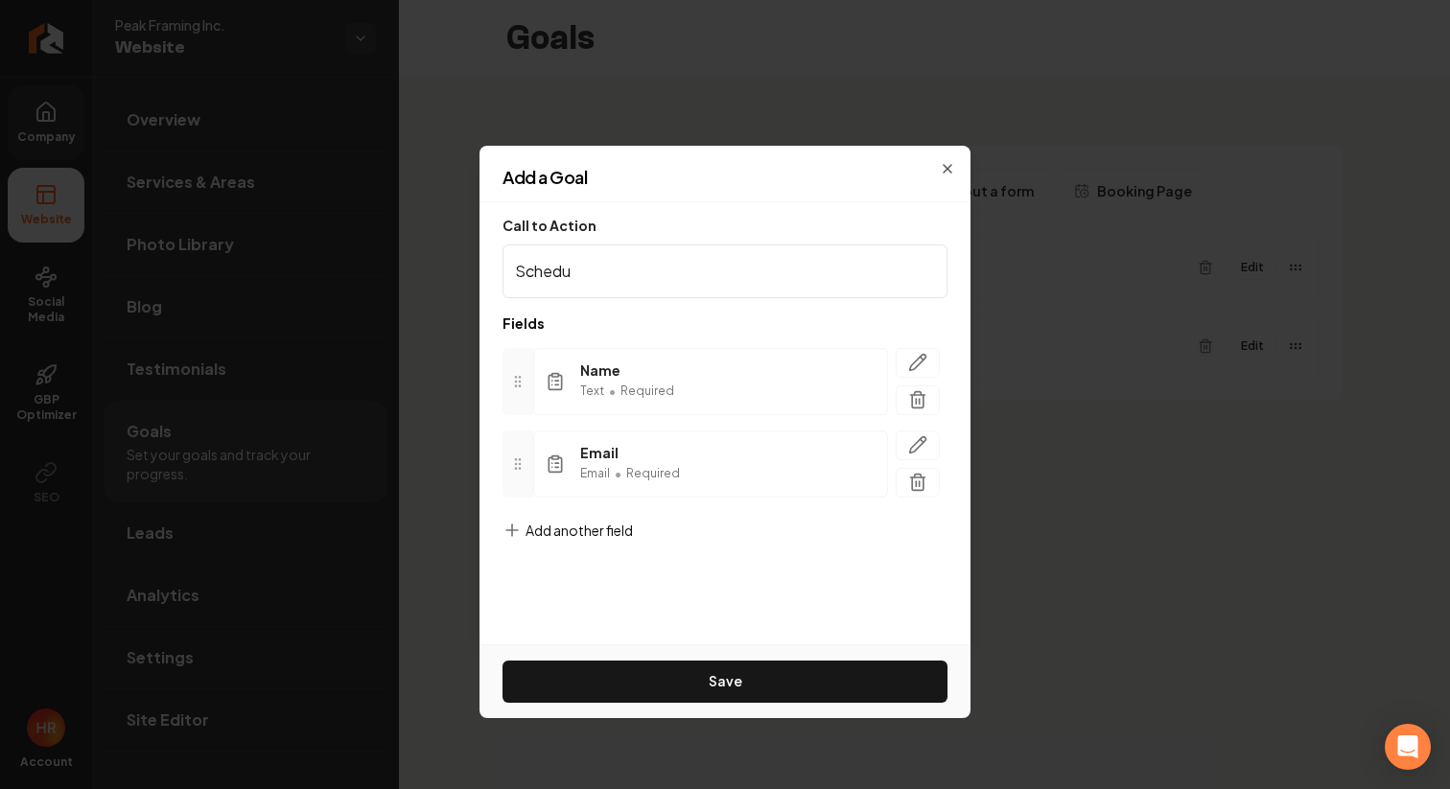
type input "Schedule Free Consultation"
click at [639, 335] on div "Name Text • Required Email Email • Required To pick up a draggable item, press …" at bounding box center [724, 423] width 445 height 180
click at [618, 534] on span "Add another field" at bounding box center [578, 530] width 107 height 19
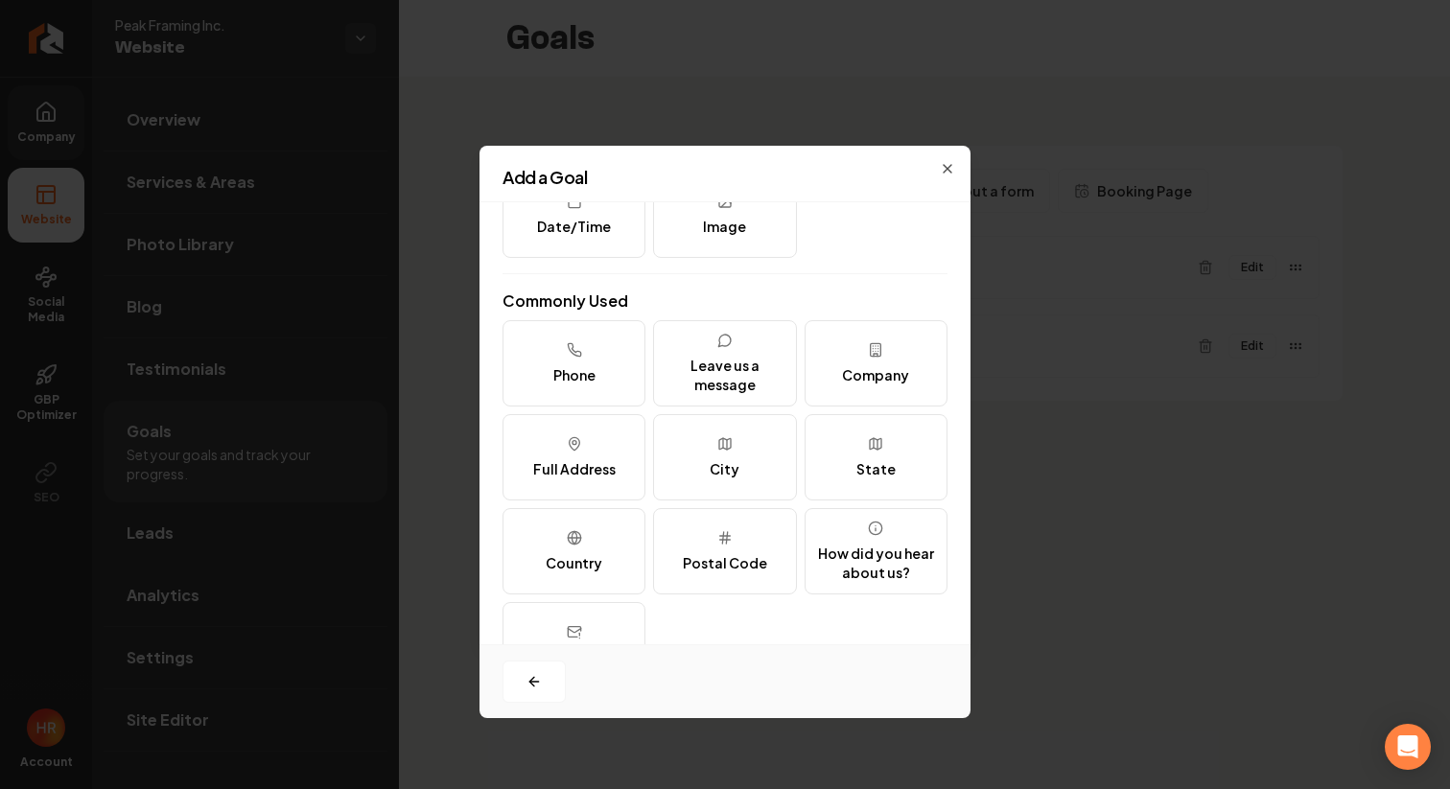
scroll to position [179, 0]
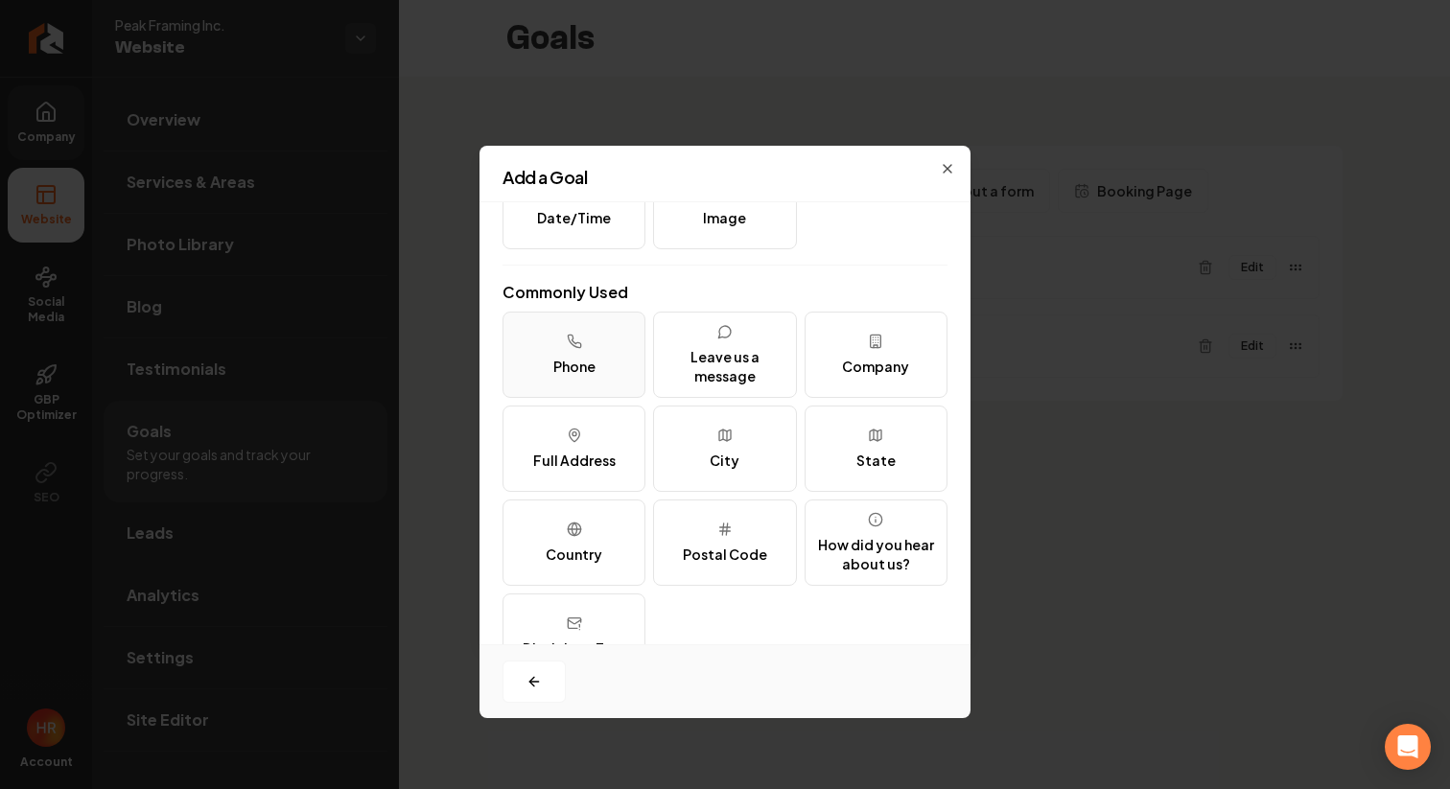
click at [632, 358] on button "Phone" at bounding box center [573, 355] width 143 height 86
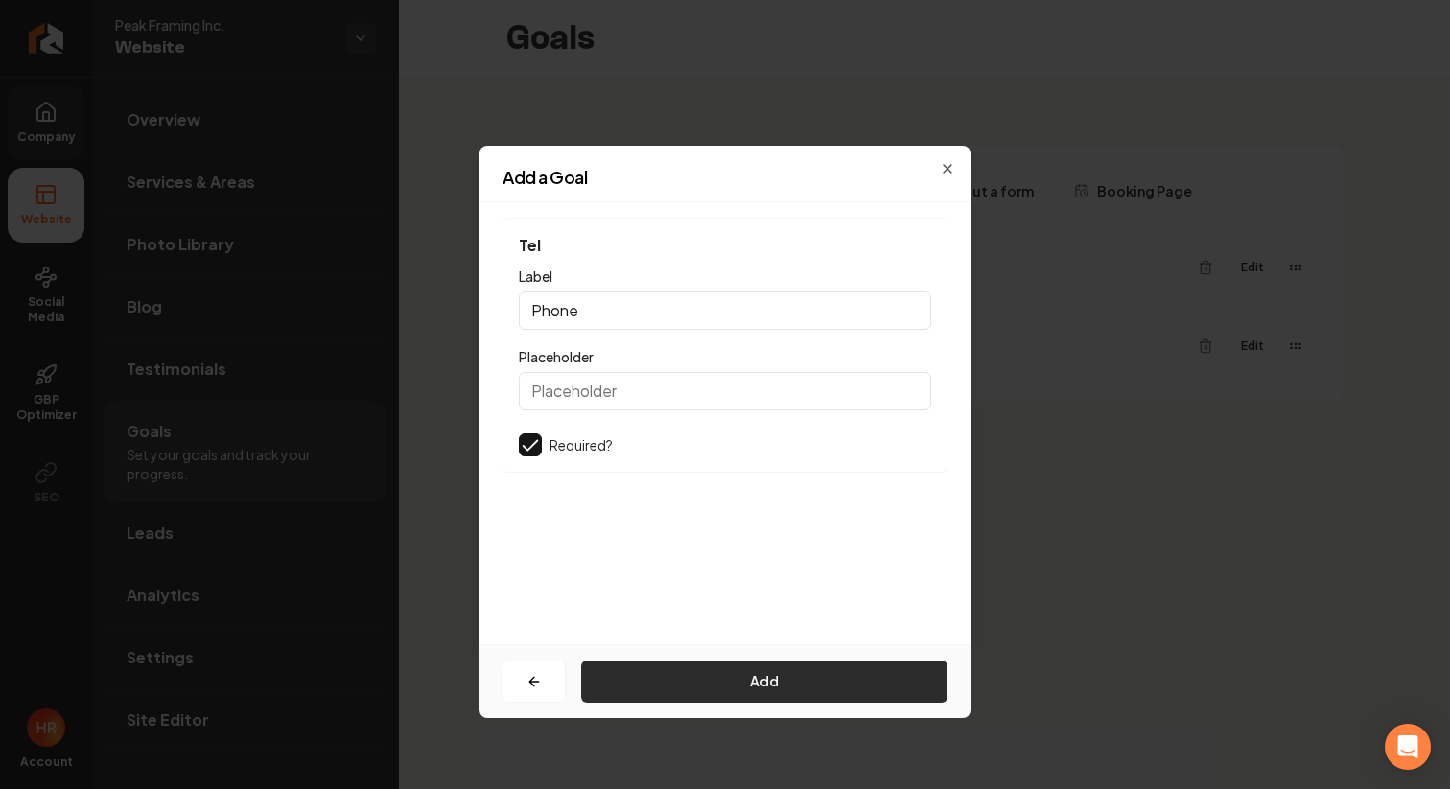
click at [625, 685] on button "Add" at bounding box center [764, 682] width 366 height 42
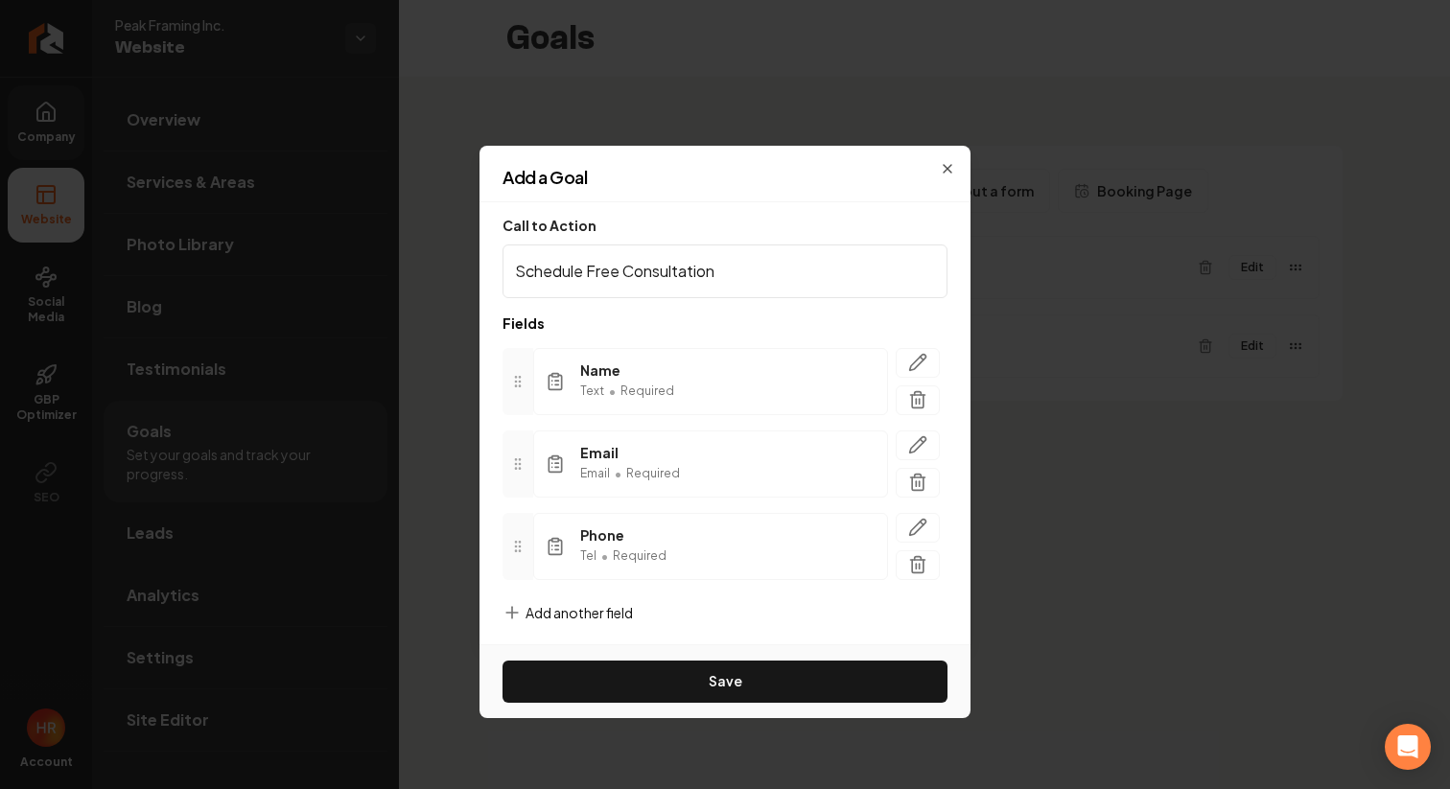
click at [597, 621] on span "Add another field" at bounding box center [578, 612] width 107 height 19
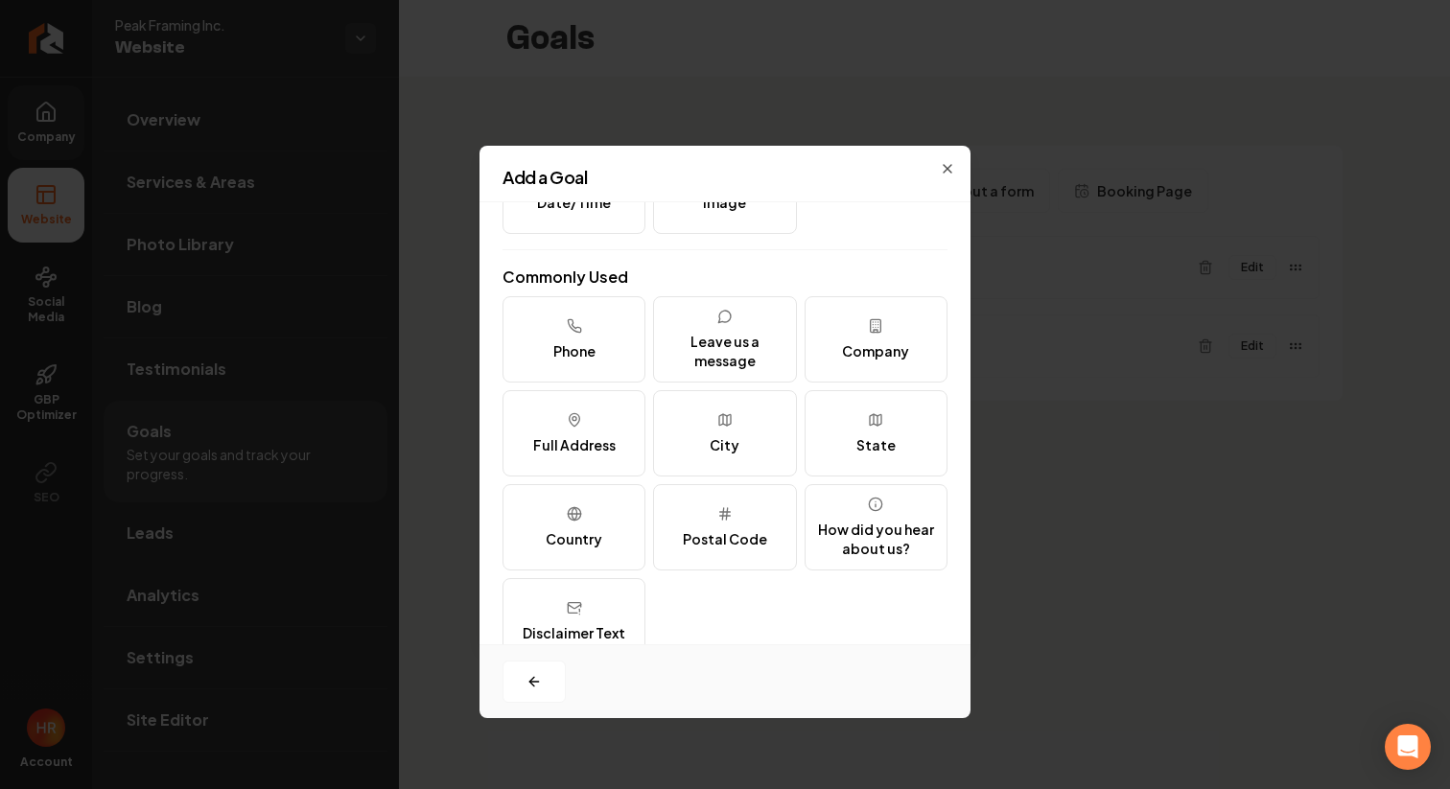
scroll to position [209, 0]
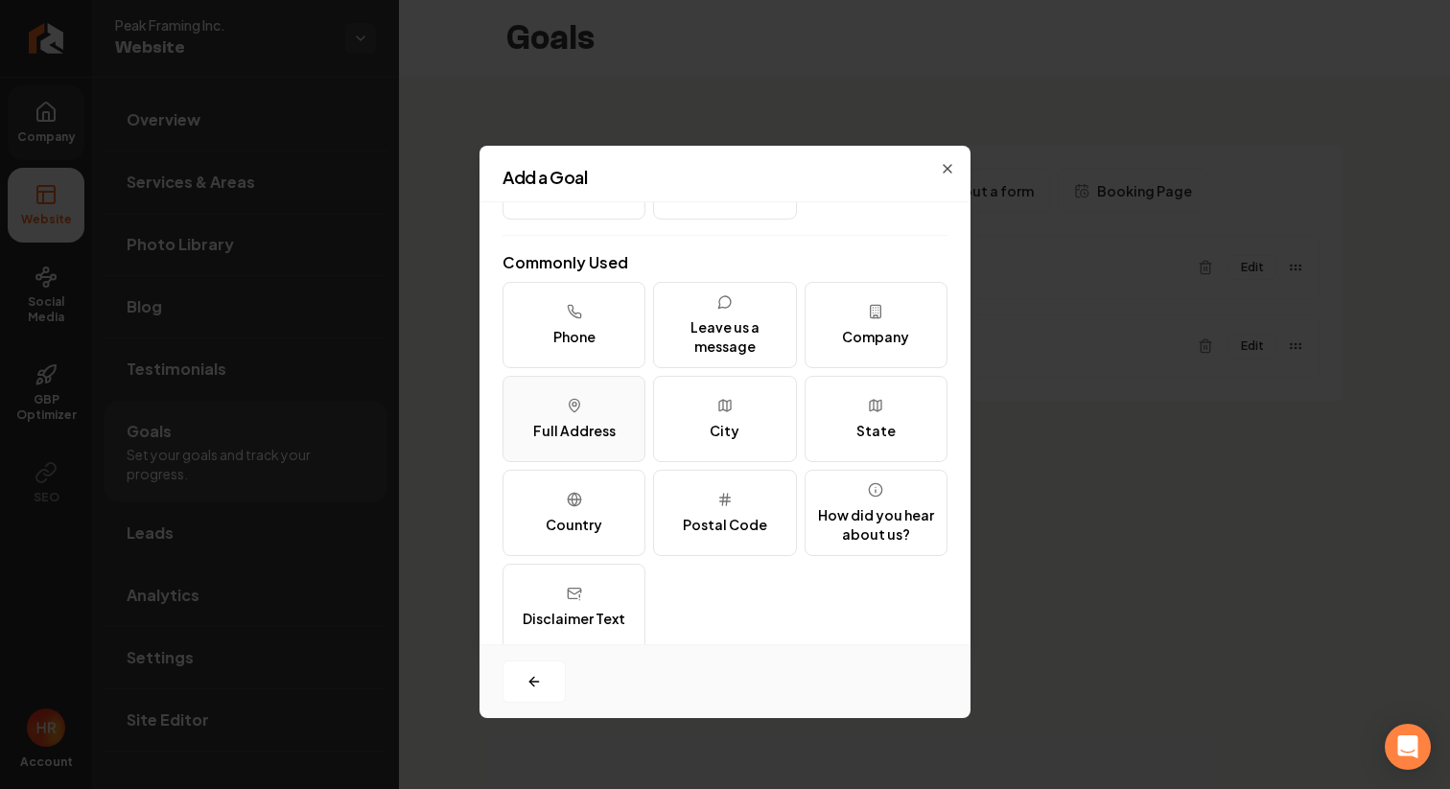
click at [591, 432] on div "Full Address" at bounding box center [574, 430] width 82 height 19
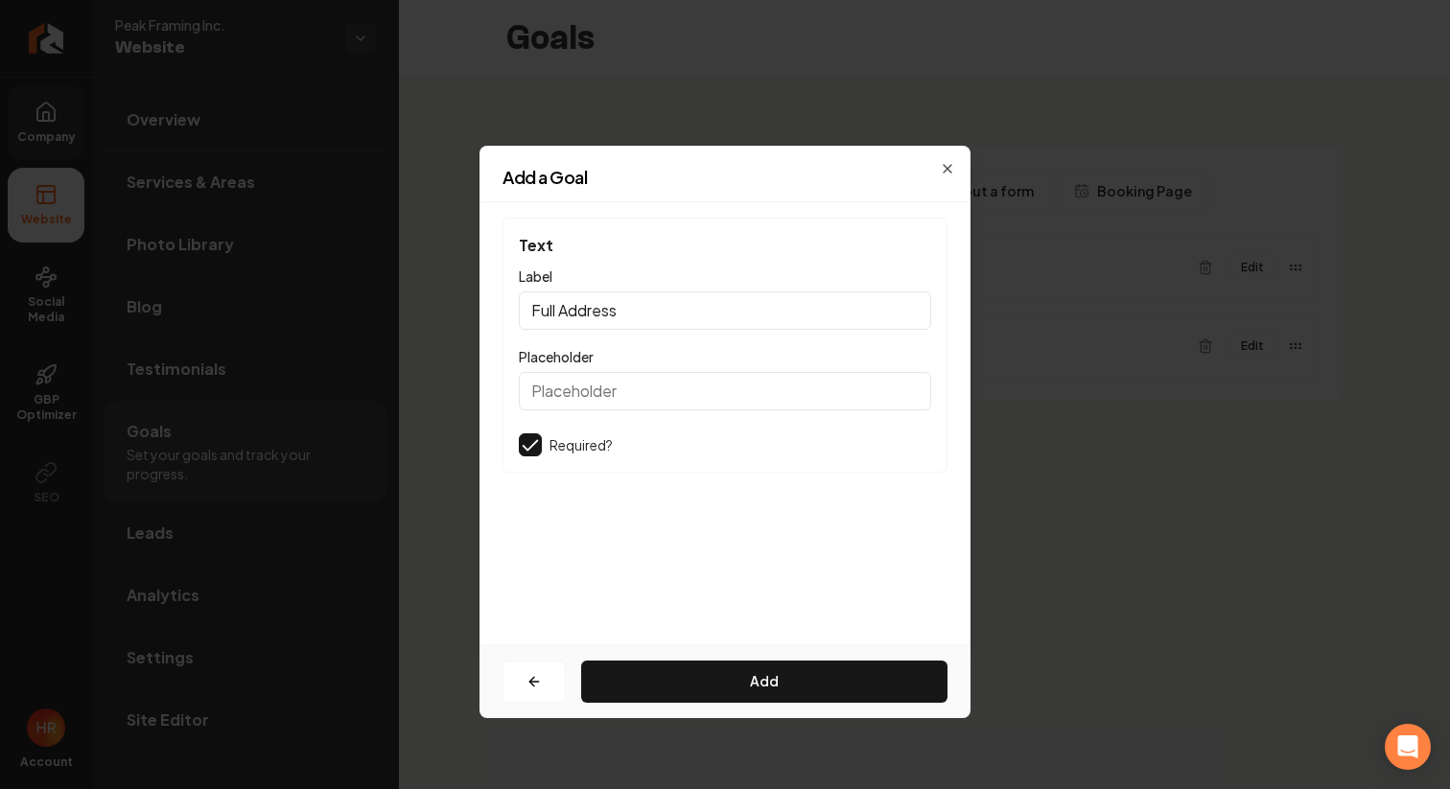
click at [579, 399] on input "Placeholder" at bounding box center [725, 391] width 412 height 38
click at [615, 584] on div "Text Label Full Address Placeholder Required? Add" at bounding box center [724, 423] width 491 height 442
click at [650, 674] on button "Add" at bounding box center [764, 682] width 366 height 42
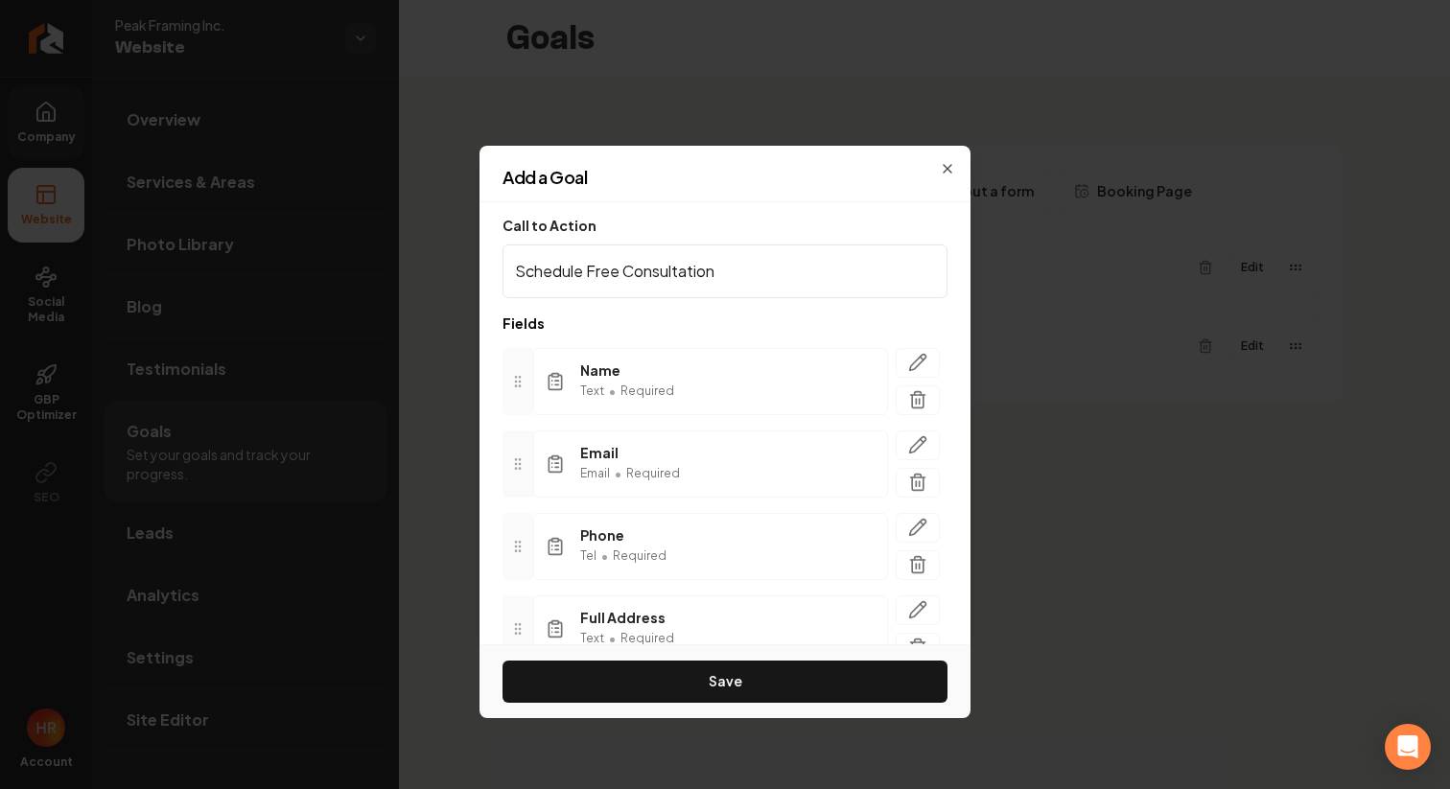
scroll to position [91, 0]
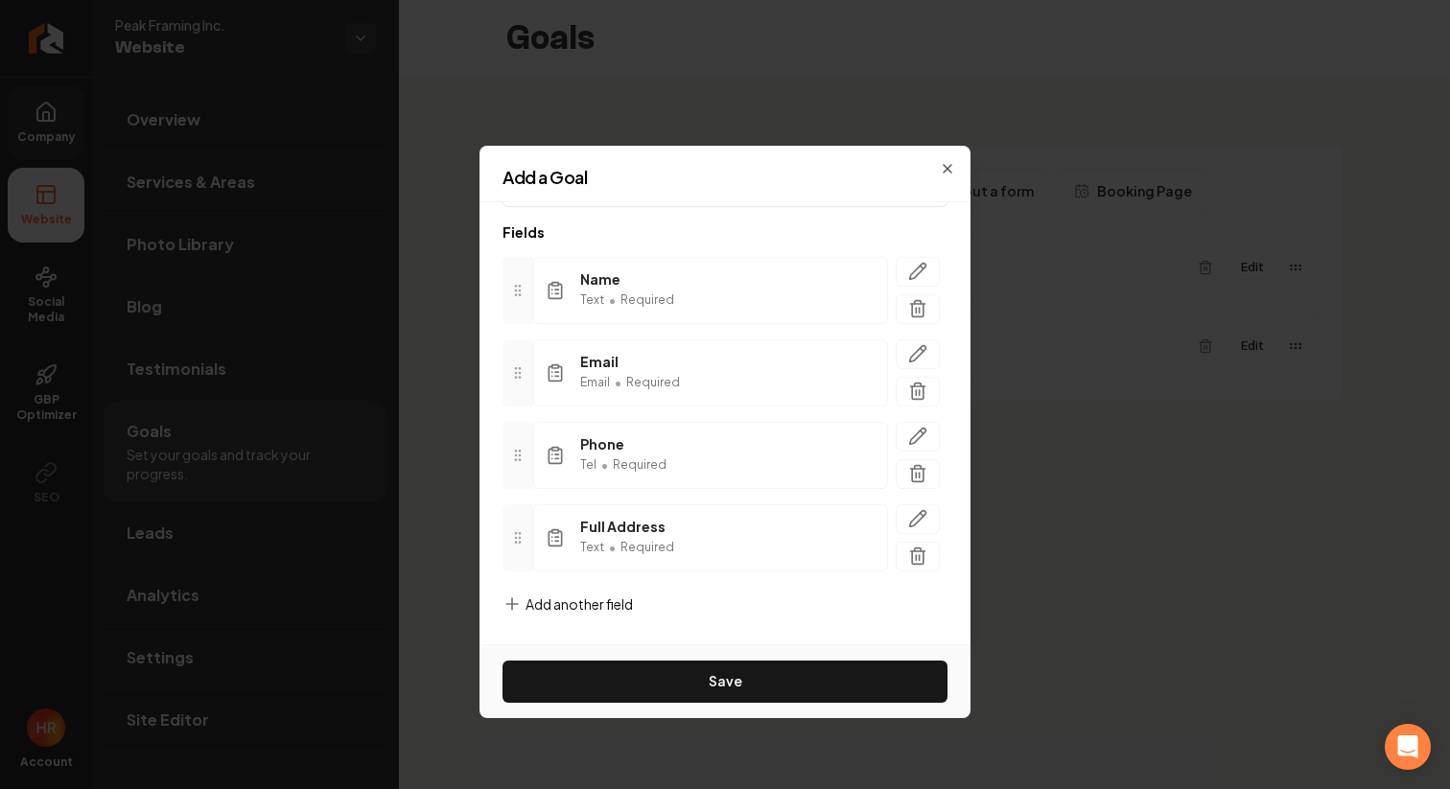
click at [612, 607] on span "Add another field" at bounding box center [578, 603] width 107 height 19
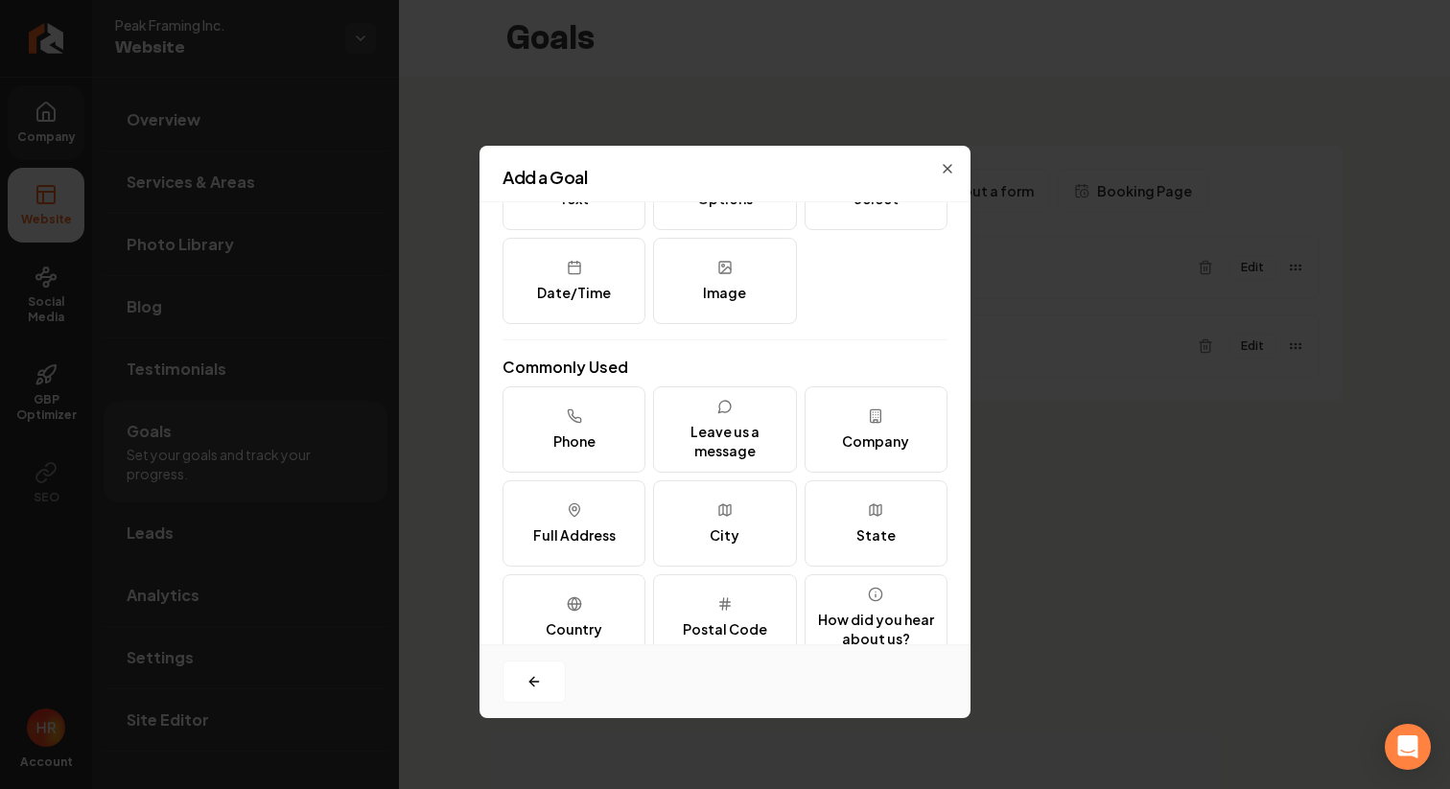
scroll to position [106, 0]
click at [710, 420] on div "Leave us a message" at bounding box center [725, 439] width 126 height 38
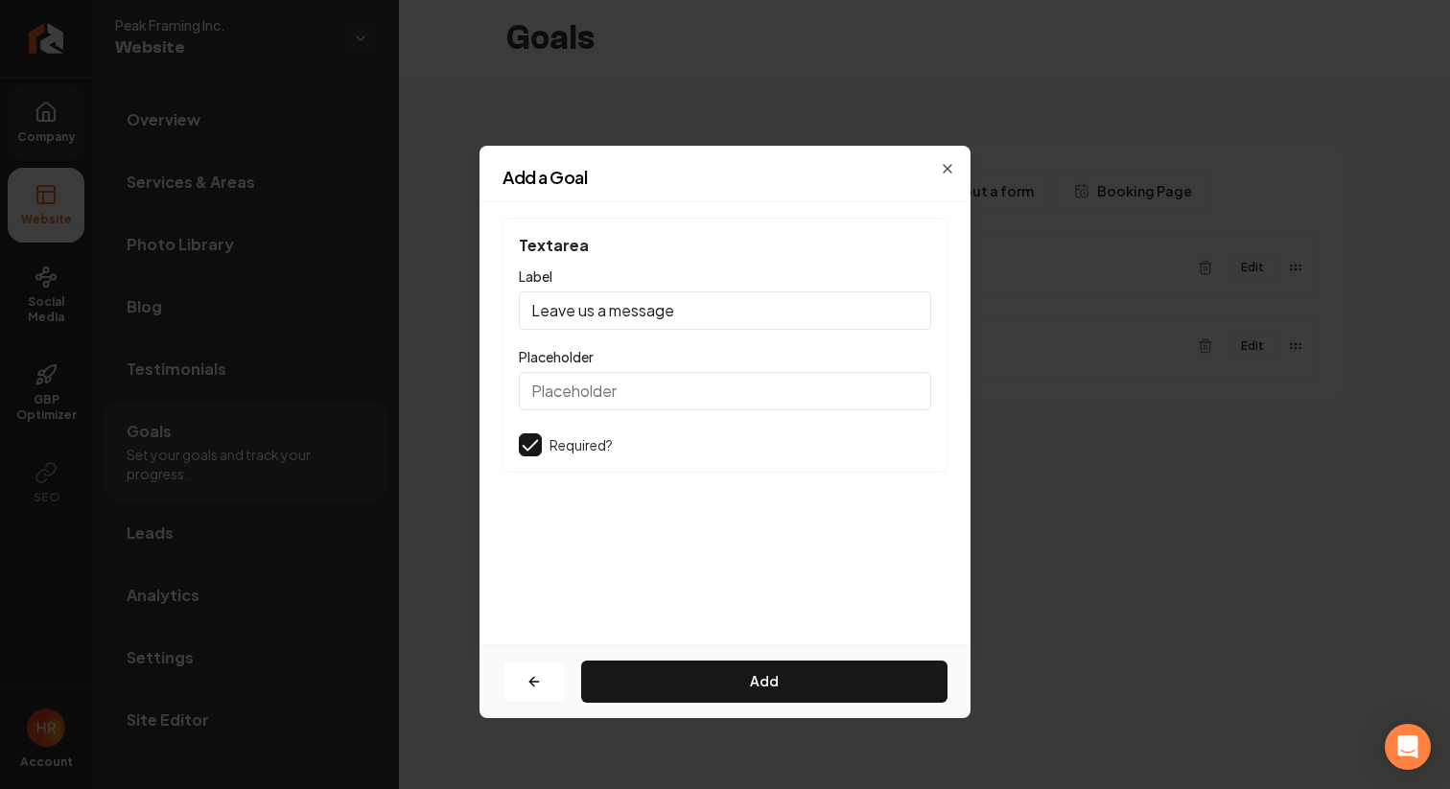
click at [634, 322] on input "Leave us a message" at bounding box center [725, 310] width 412 height 38
type input "Tell me about your project!"
click at [639, 393] on input "Placeholder" at bounding box center [725, 391] width 412 height 38
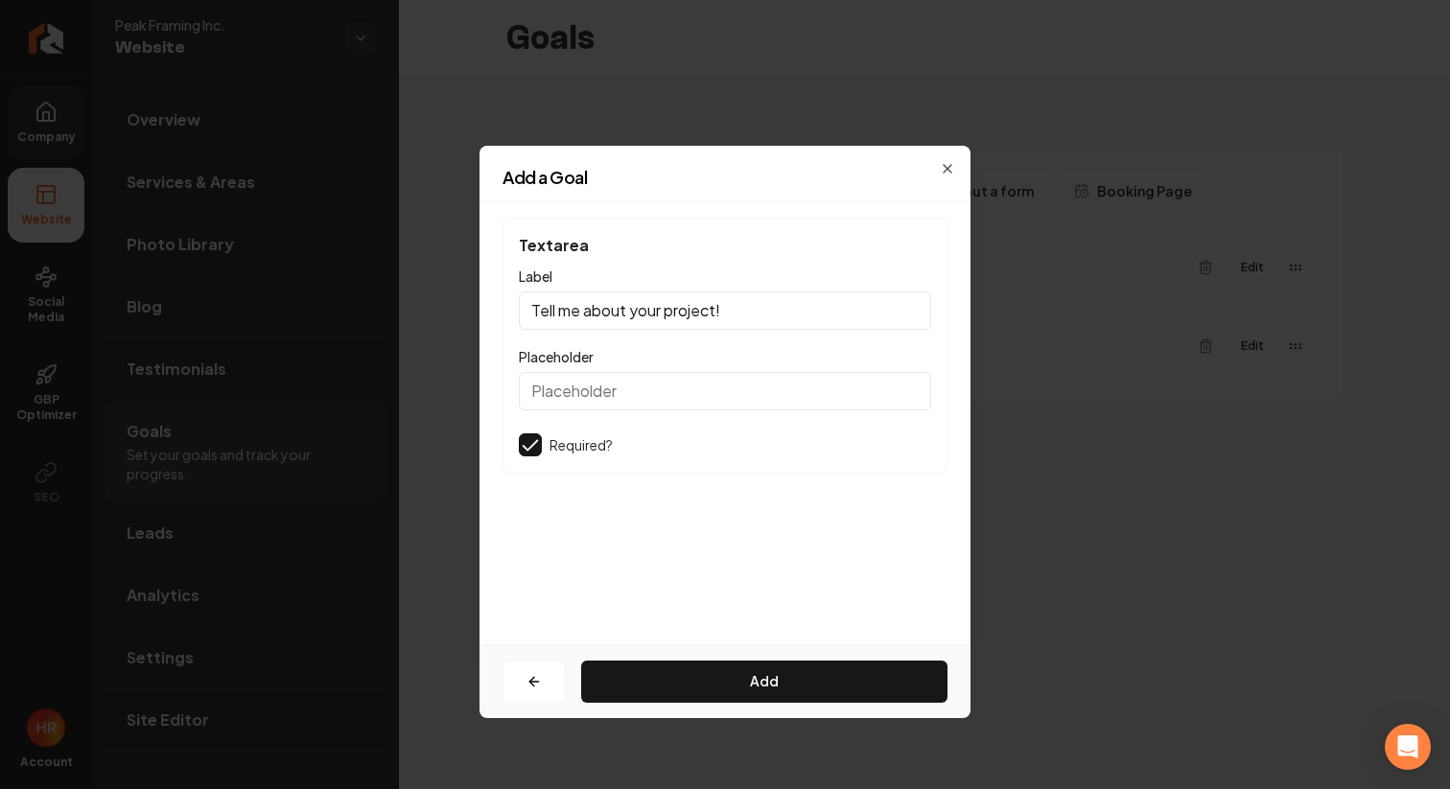
type input "S"
paste input "Tell us about your vision - size, timeline, budget range..."
type input "Tell us about your vision - size, timeline, budget range..."
drag, startPoint x: 744, startPoint y: 310, endPoint x: 508, endPoint y: 310, distance: 235.8
click at [508, 310] on div "Textarea Label Tell me about your project! Placeholder Tell us about your visio…" at bounding box center [724, 345] width 445 height 255
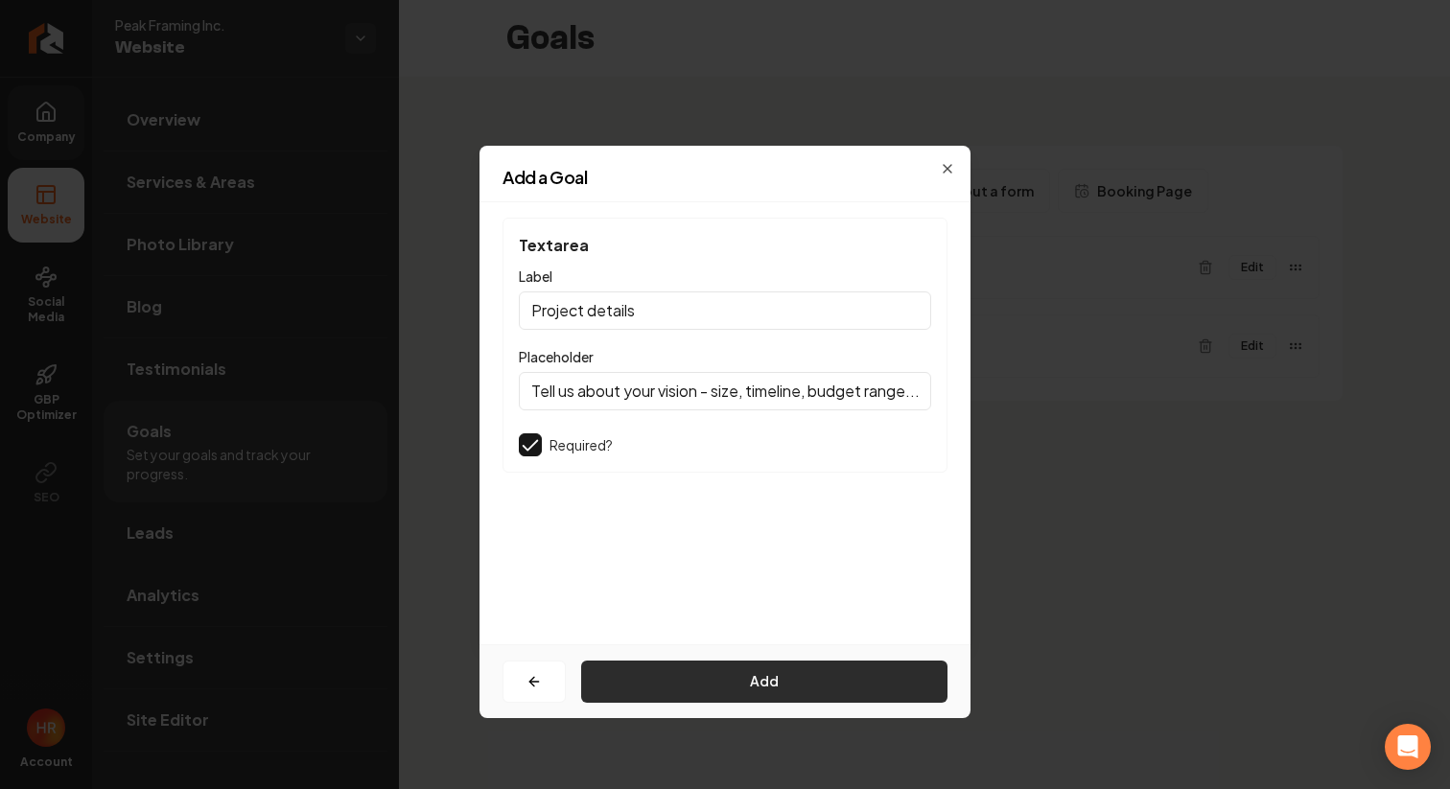
type input "Project details"
click at [653, 692] on button "Add" at bounding box center [764, 682] width 366 height 42
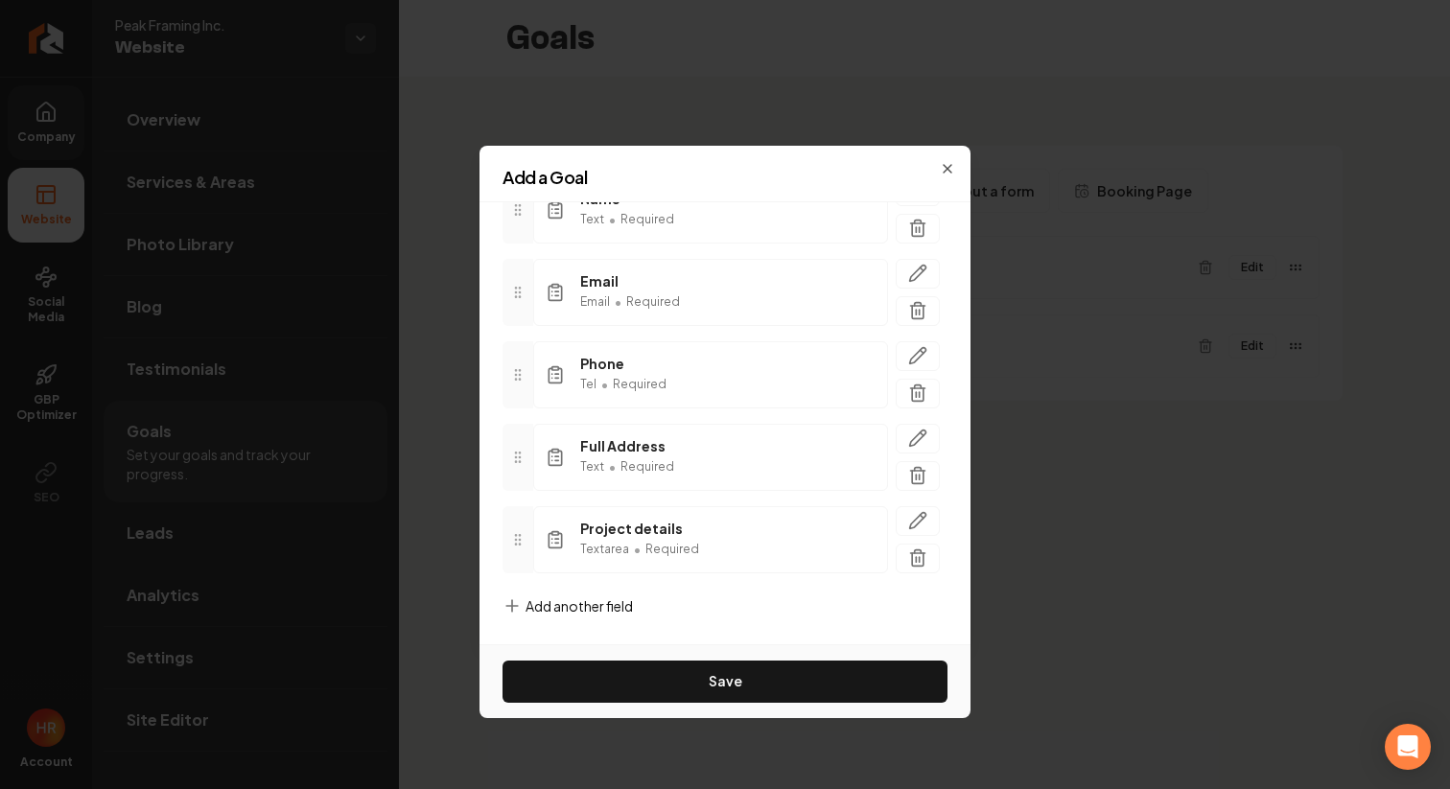
scroll to position [174, 0]
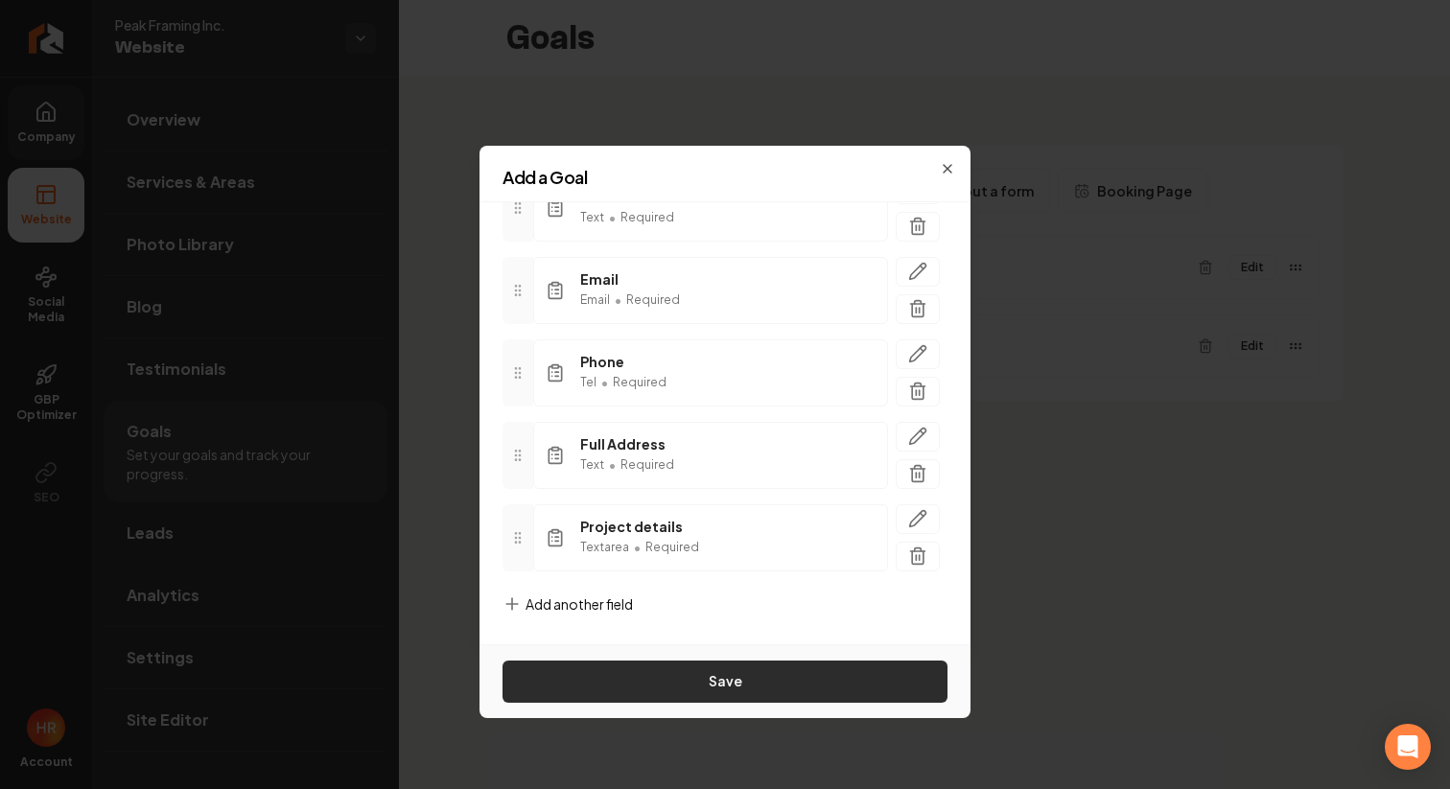
click at [659, 672] on button "Save" at bounding box center [724, 682] width 445 height 42
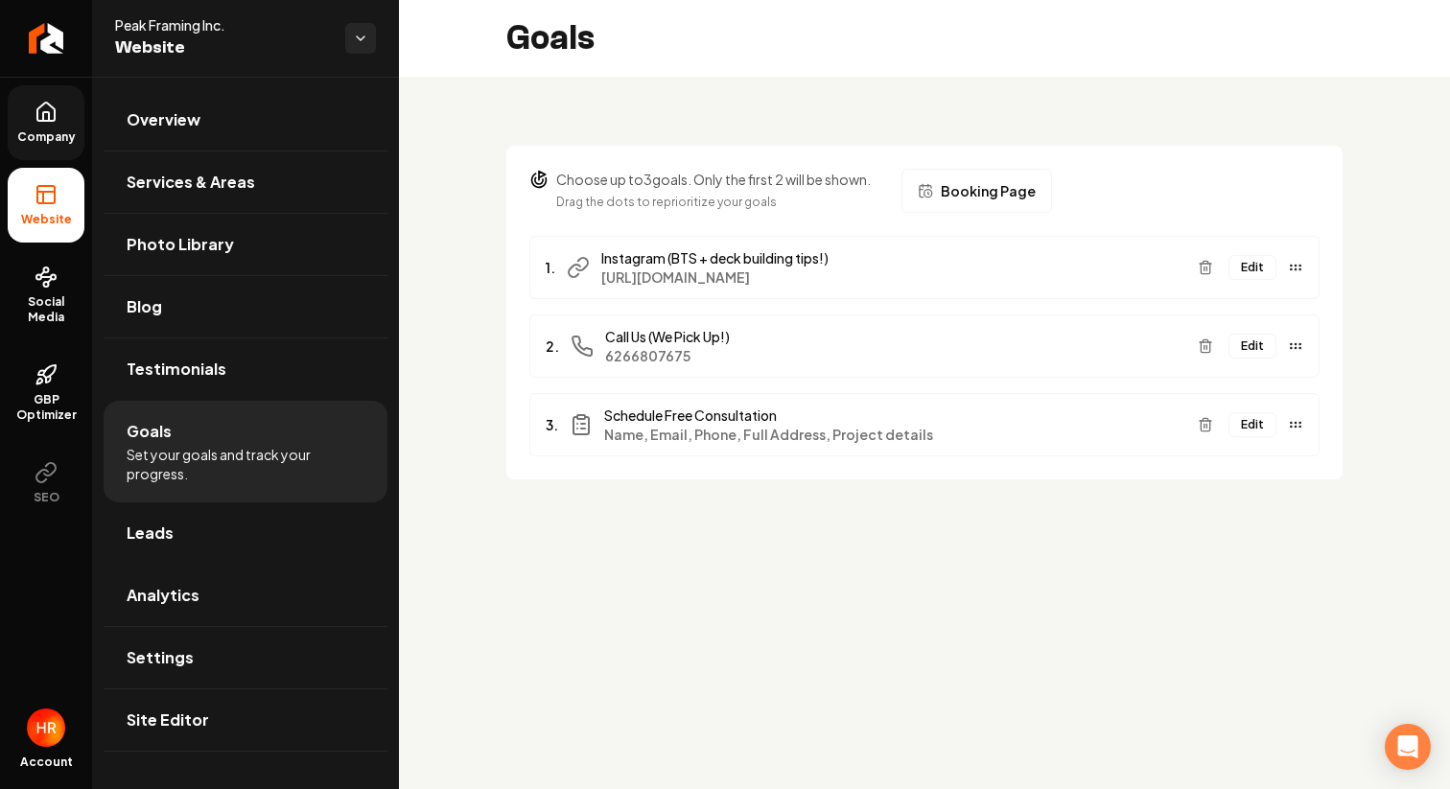
drag, startPoint x: 1304, startPoint y: 426, endPoint x: 1304, endPoint y: 346, distance: 79.6
click at [1304, 346] on ul "1. Instagram (BTS + deck building tips!) [URL][DOMAIN_NAME] Edit 2. Call Us (We…" at bounding box center [924, 346] width 790 height 221
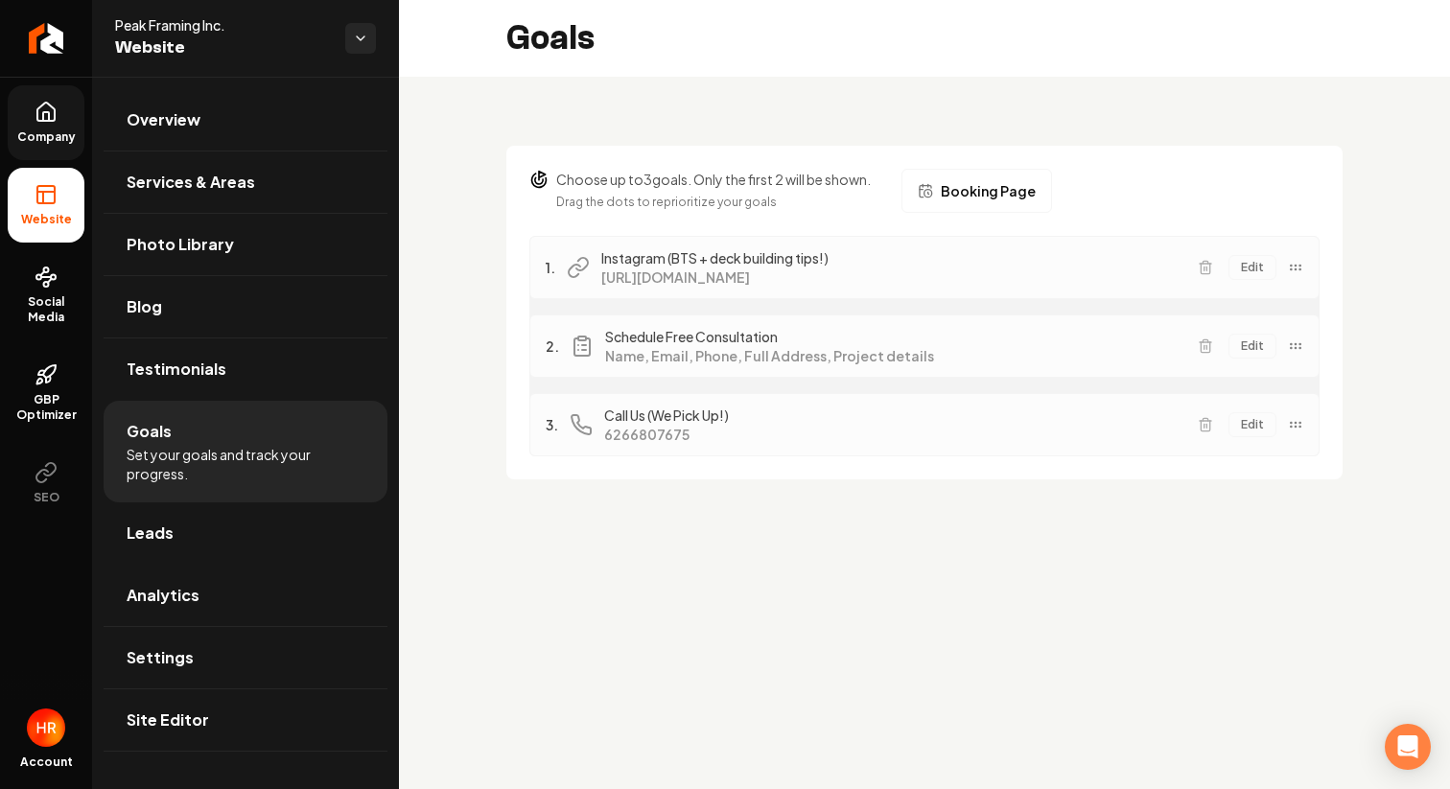
click at [1345, 138] on div "Choose up to 3 goals. Only the first 2 will be shown. Drag the dots to repriori…" at bounding box center [924, 301] width 1051 height 449
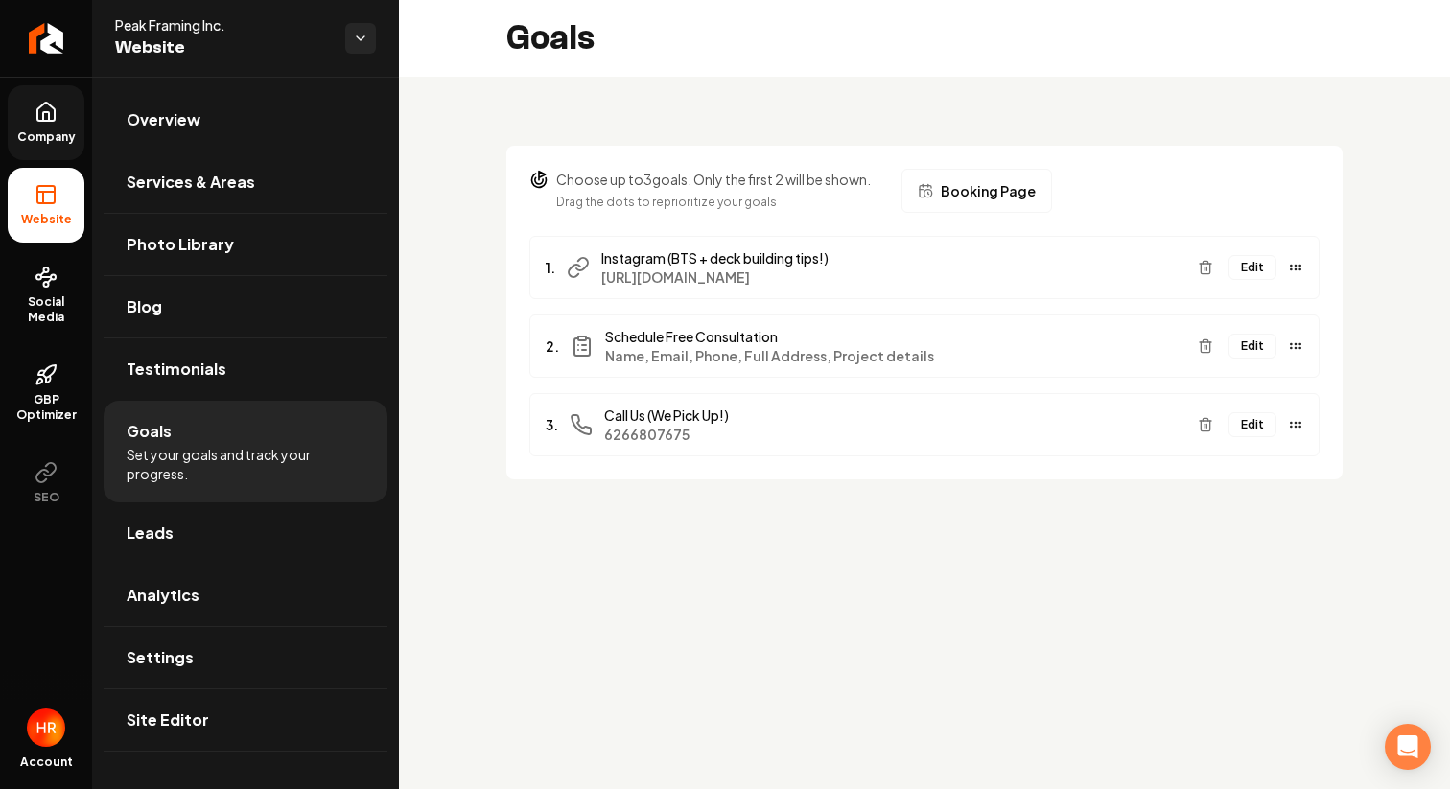
click at [58, 124] on link "Company" at bounding box center [46, 122] width 77 height 75
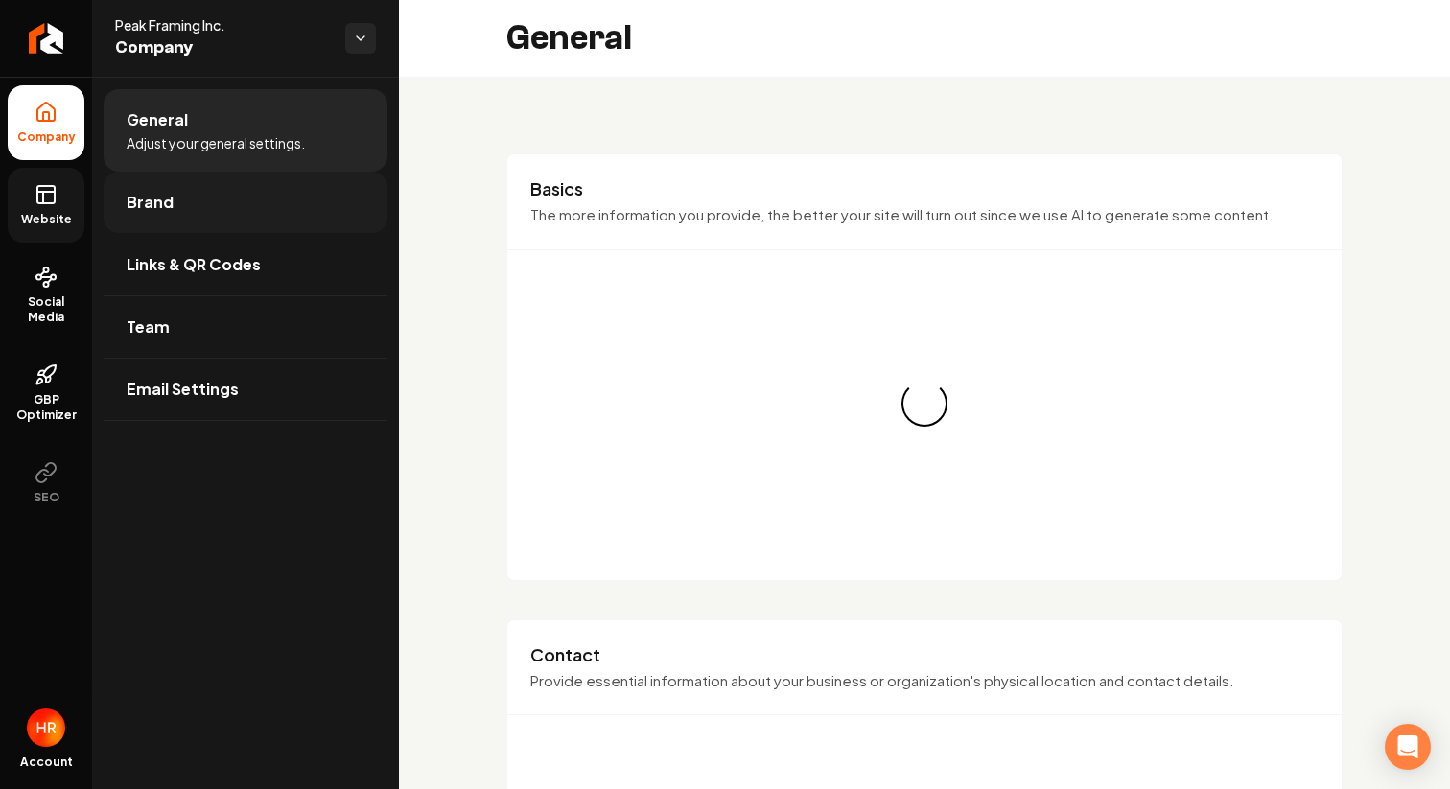
click at [150, 189] on link "Brand" at bounding box center [246, 202] width 284 height 61
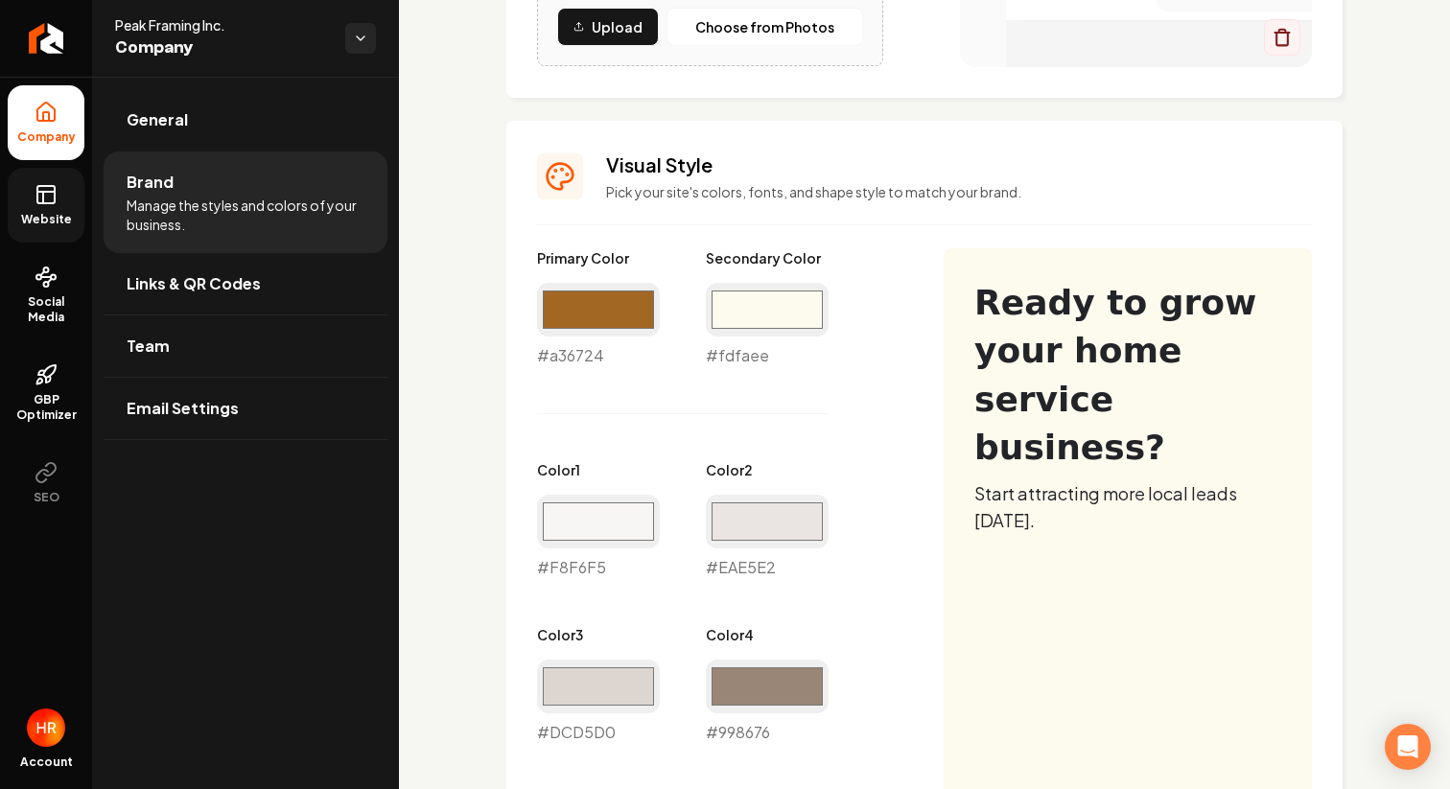
scroll to position [722, 0]
click at [604, 306] on input "#a36724" at bounding box center [598, 309] width 123 height 54
type input "#4d210f"
click at [871, 428] on div "Primary Color #4d210f #4d210f Secondary Color #fdfaee #fdfaee Color 1 #f8f6f5 #…" at bounding box center [721, 659] width 368 height 825
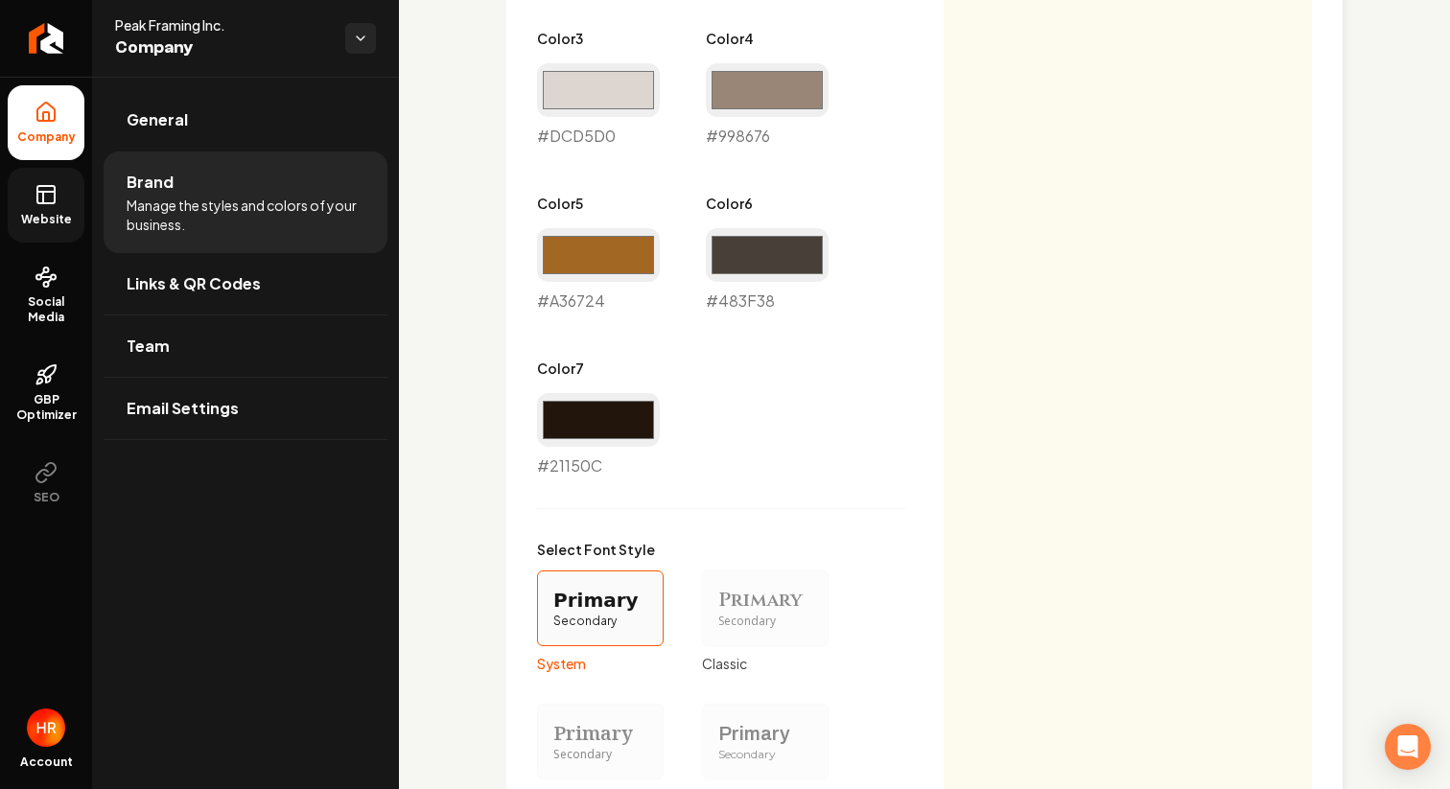
scroll to position [1340, 0]
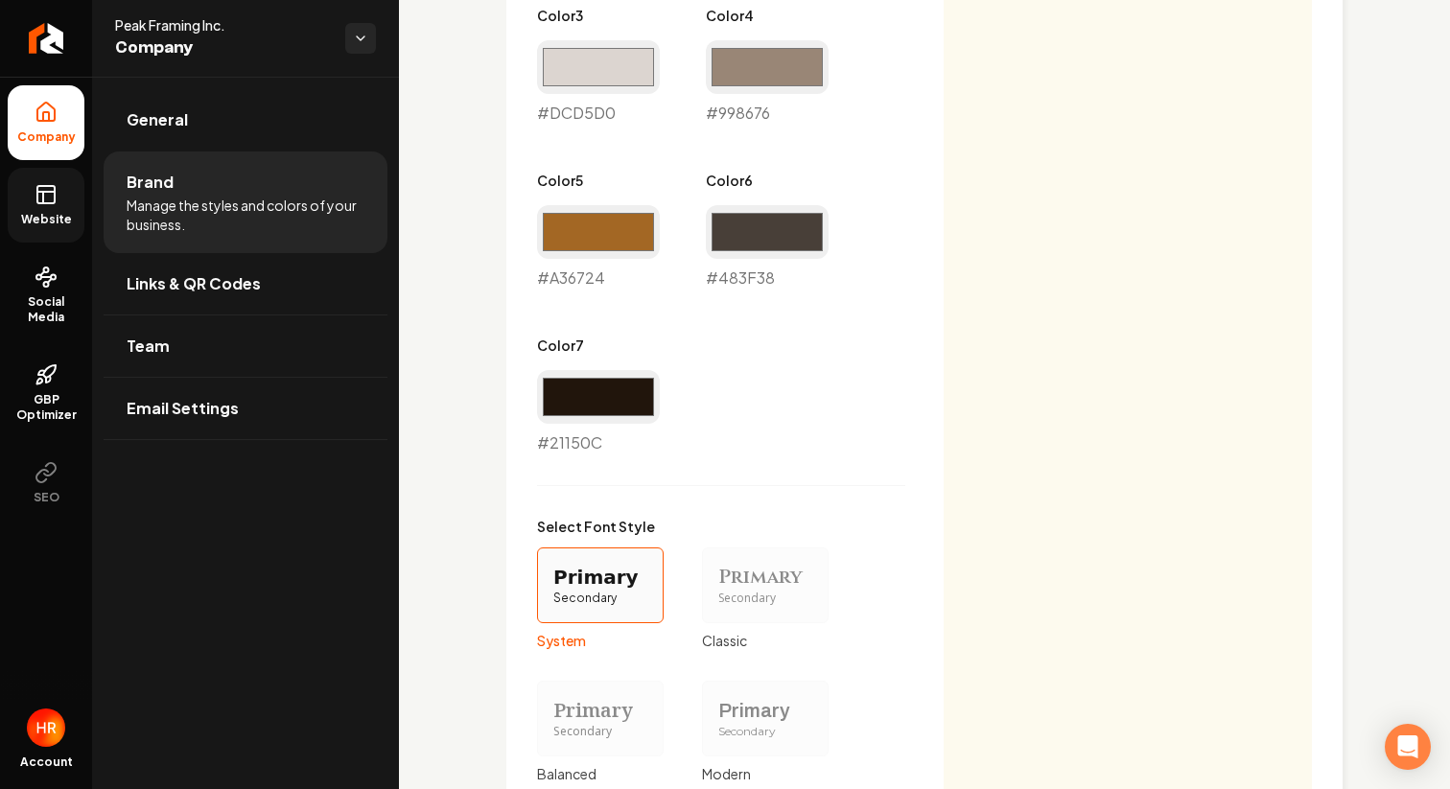
click at [991, 410] on div "Primary Color #4d210f #4d210f Secondary Color #fdfaee #fdfaee Color 1 #f8f6f5 #…" at bounding box center [924, 296] width 775 height 1335
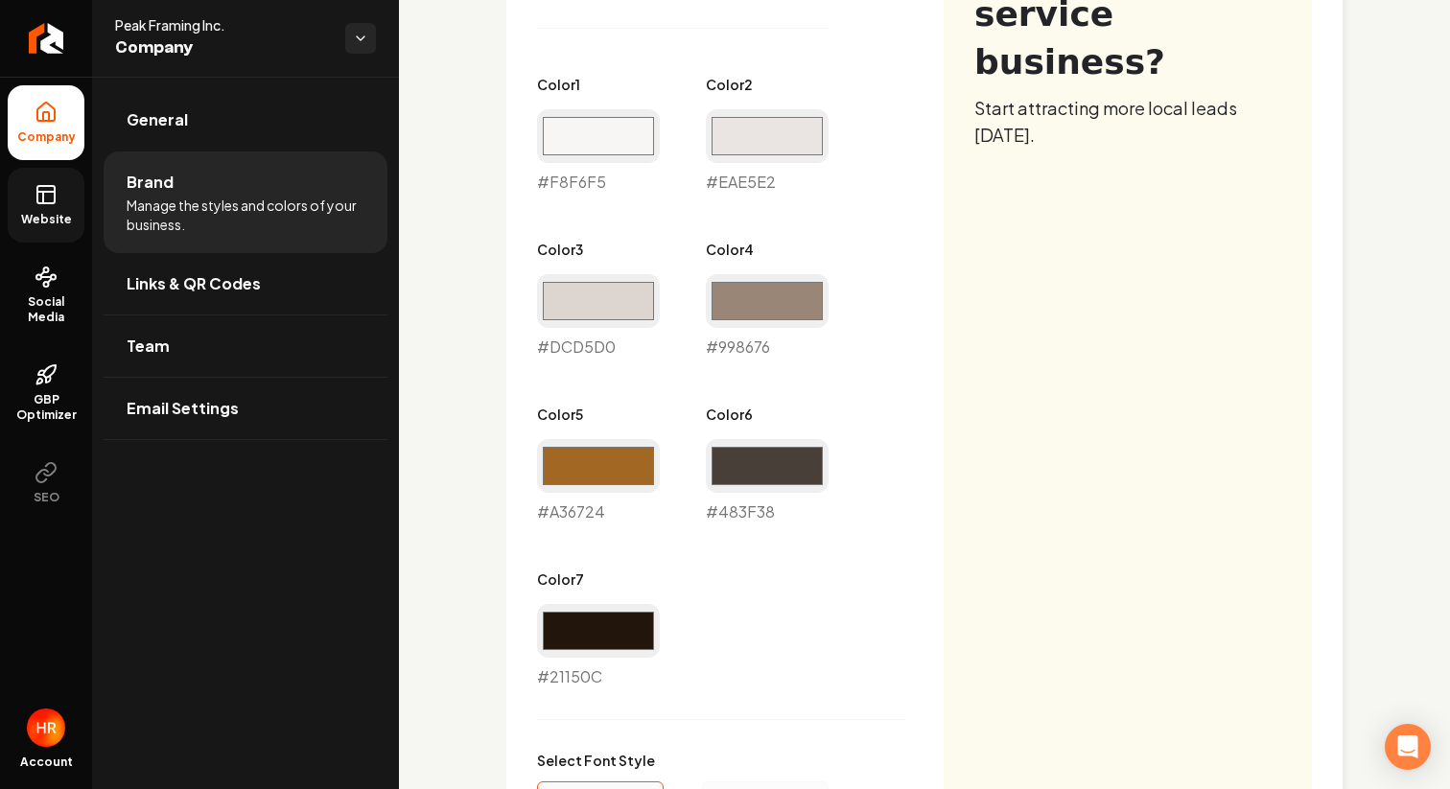
scroll to position [1087, 0]
